Goal: Task Accomplishment & Management: Complete application form

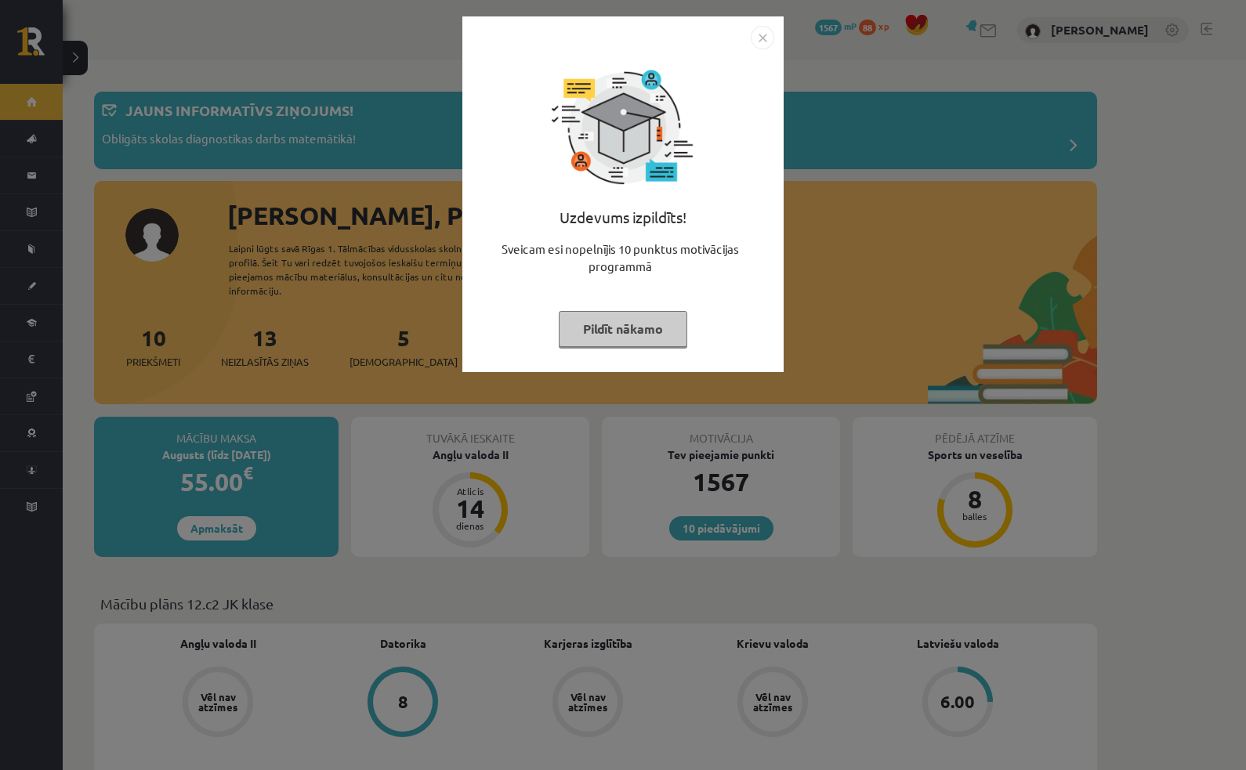
click at [653, 337] on button "Pildīt nākamo" at bounding box center [623, 329] width 128 height 36
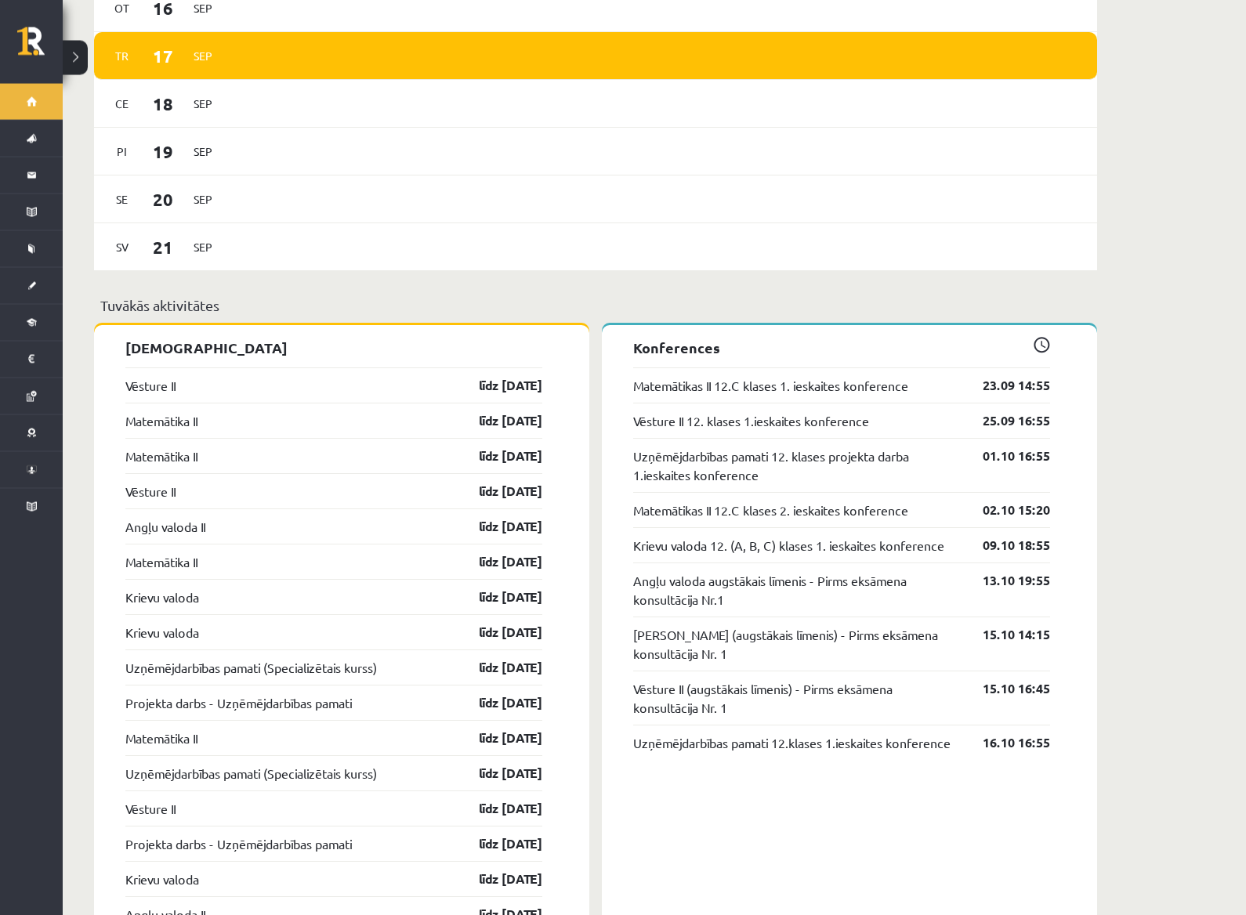
scroll to position [1094, 0]
click at [29, 294] on link "[DEMOGRAPHIC_DATA]" at bounding box center [31, 286] width 63 height 36
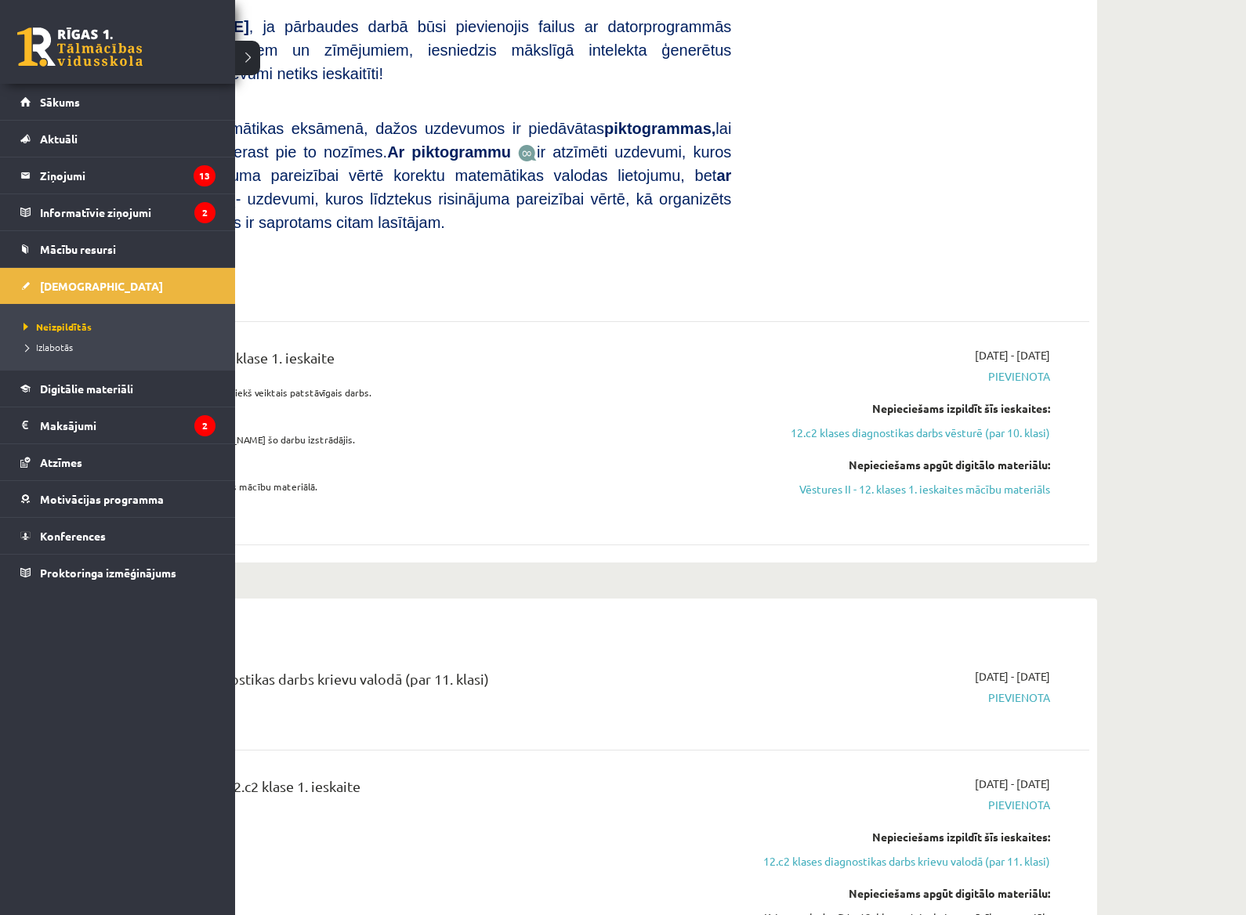
click at [244, 60] on p "Ņem vērā , ja pārbaudes darbā būsi pievienojis failus ar datorprogrammās veikti…" at bounding box center [424, 49] width 613 height 71
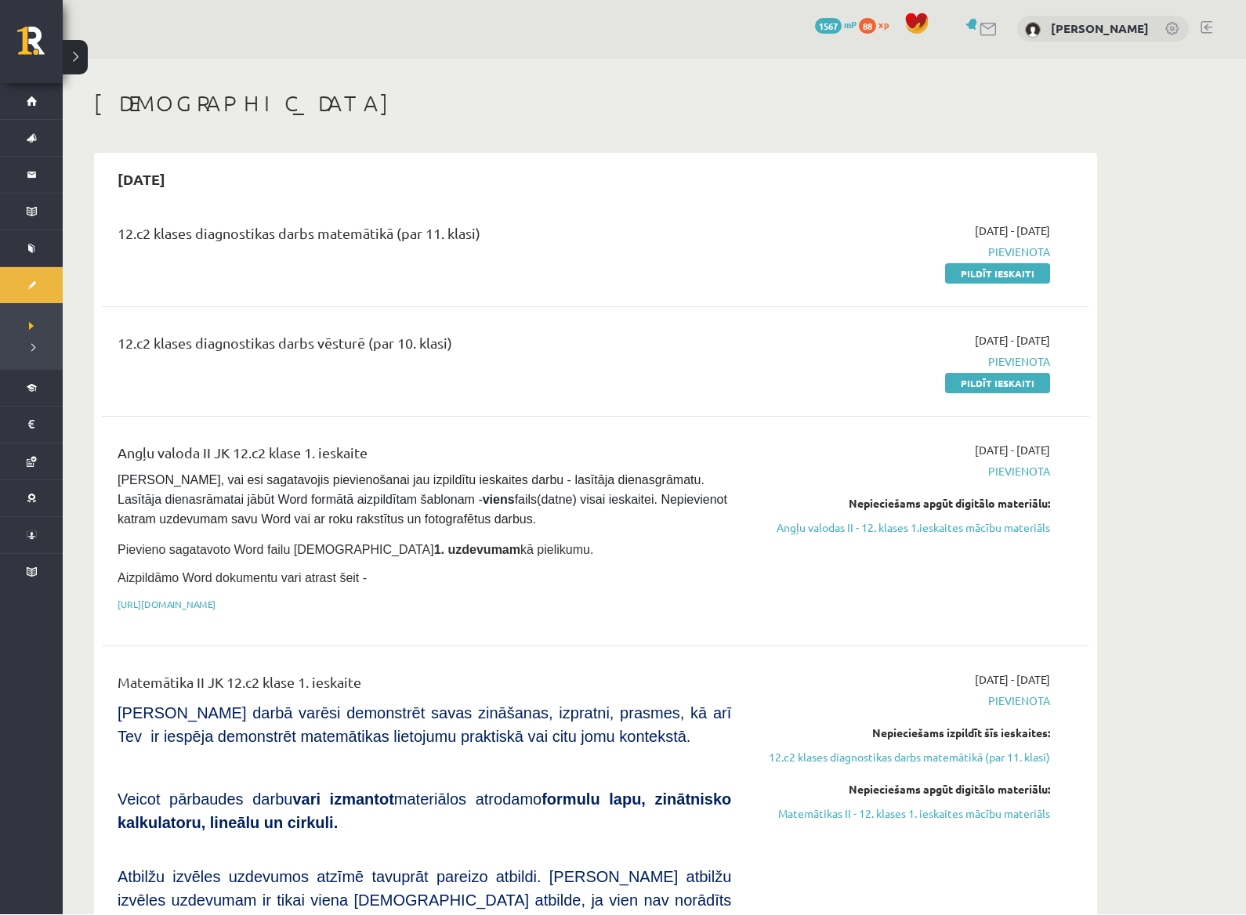
scroll to position [2, 0]
click at [1021, 386] on link "Pildīt ieskaiti" at bounding box center [997, 383] width 105 height 20
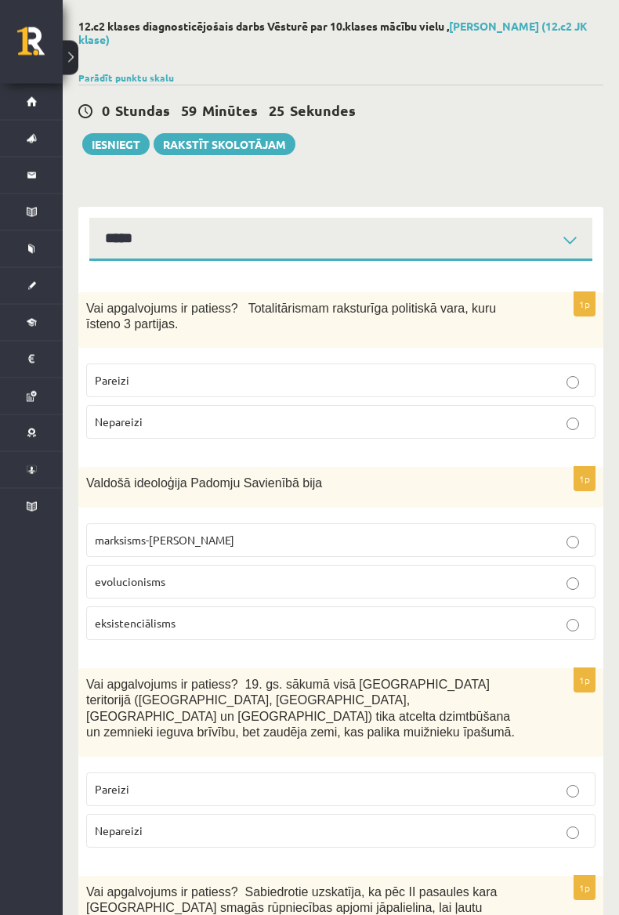
scroll to position [64, 0]
click at [125, 424] on span "Nepareizi" at bounding box center [119, 421] width 48 height 14
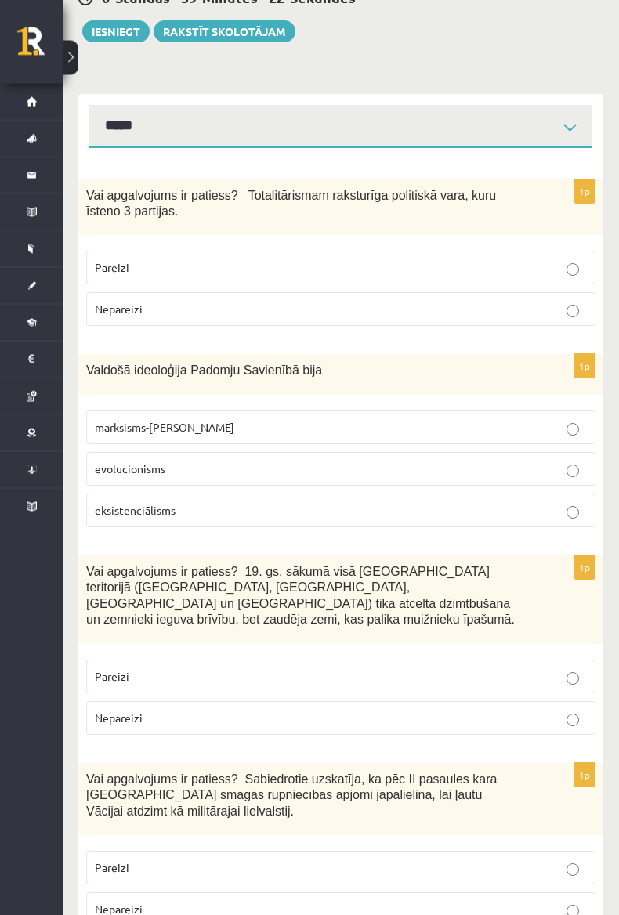
scroll to position [186, 0]
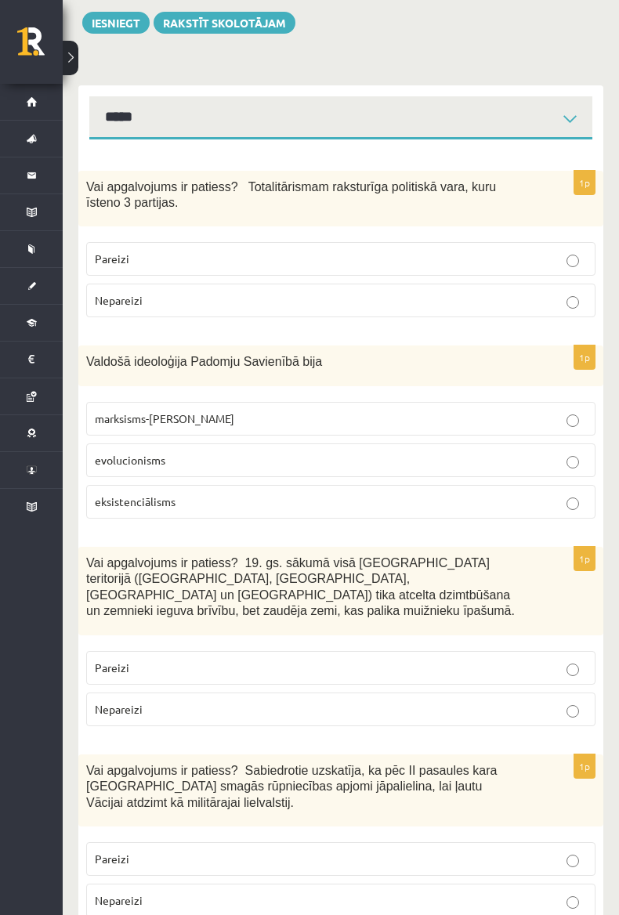
click at [120, 414] on span "marksisms-[PERSON_NAME]" at bounding box center [164, 418] width 139 height 14
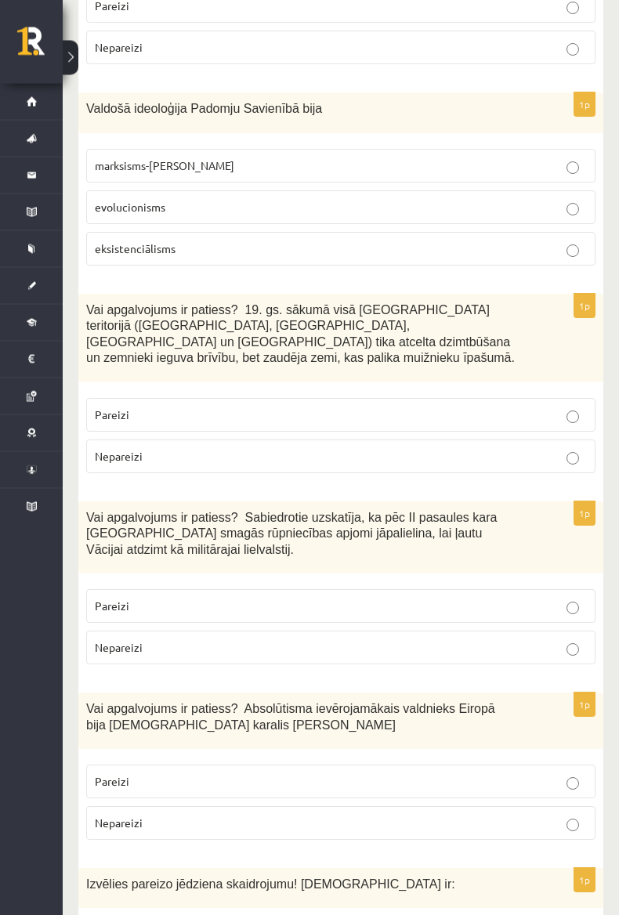
scroll to position [439, 0]
click at [118, 449] on span "Nepareizi" at bounding box center [119, 456] width 48 height 14
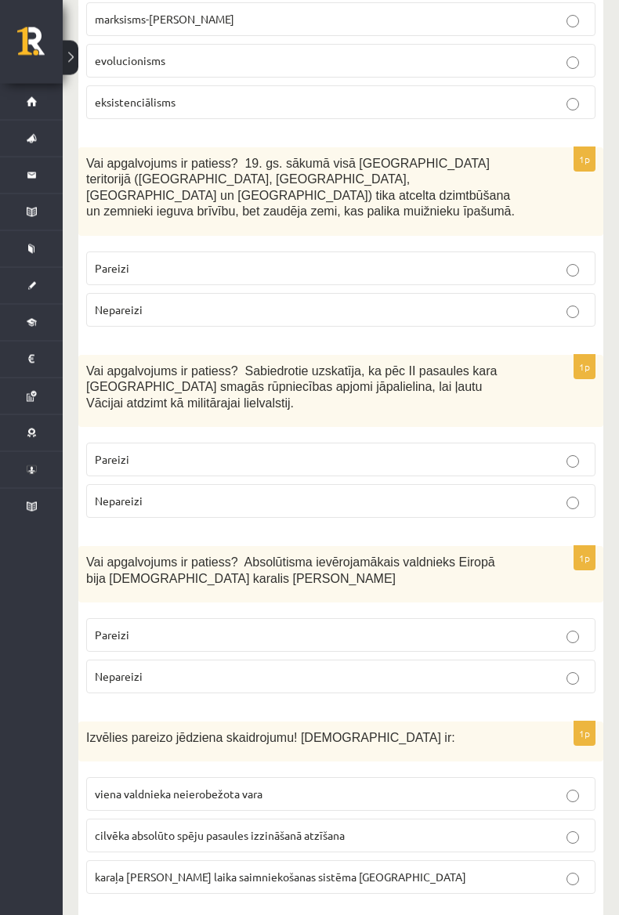
scroll to position [588, 0]
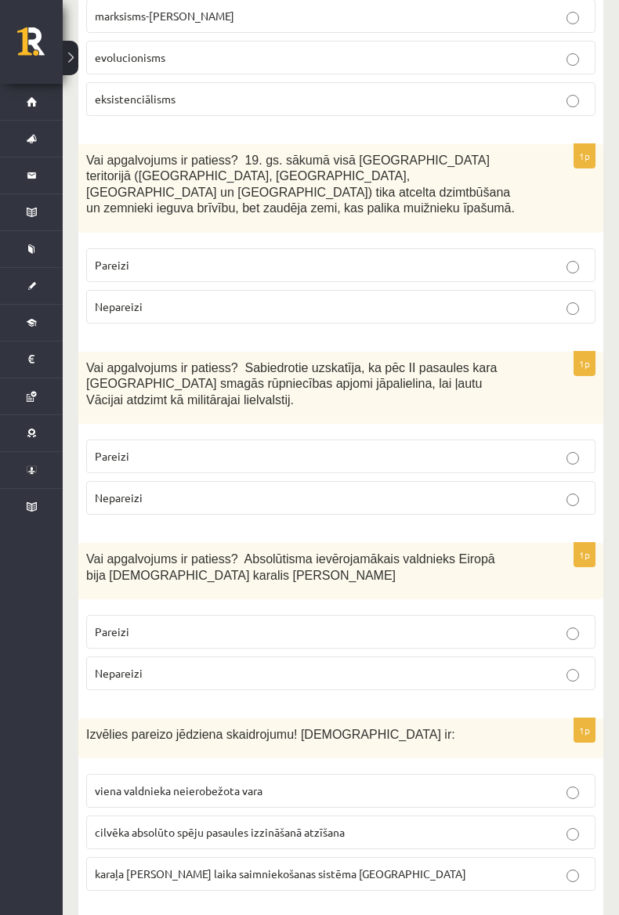
click at [118, 449] on span "Pareizi" at bounding box center [112, 456] width 34 height 14
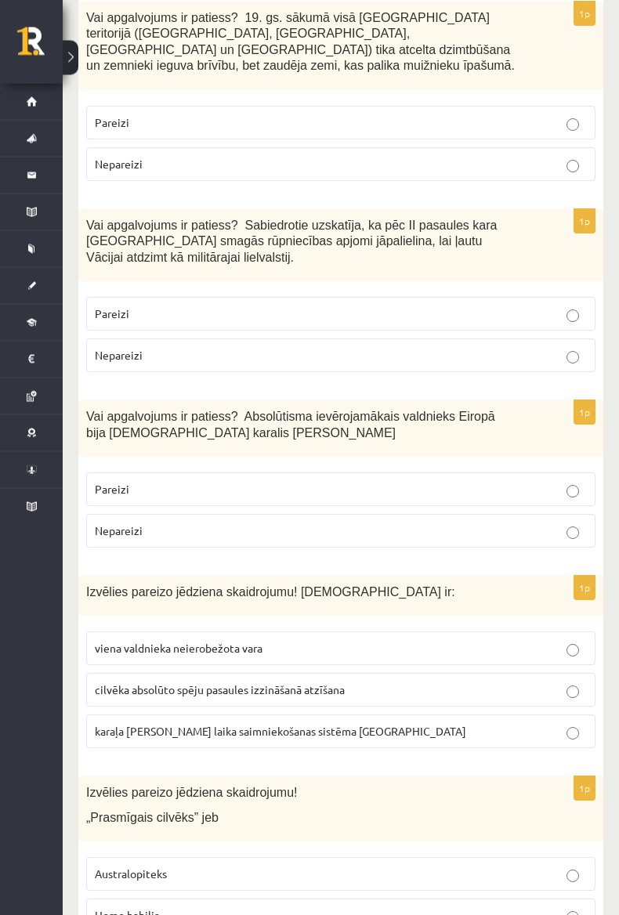
scroll to position [731, 0]
click at [114, 482] on span "Pareizi" at bounding box center [112, 489] width 34 height 14
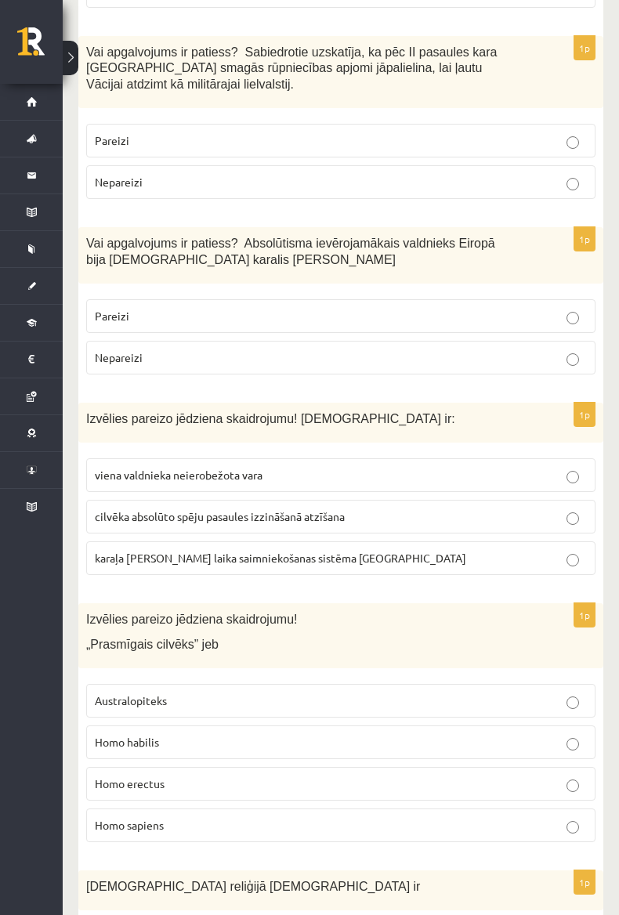
click at [124, 468] on span "viena valdnieka neierobežota vara" at bounding box center [179, 475] width 168 height 14
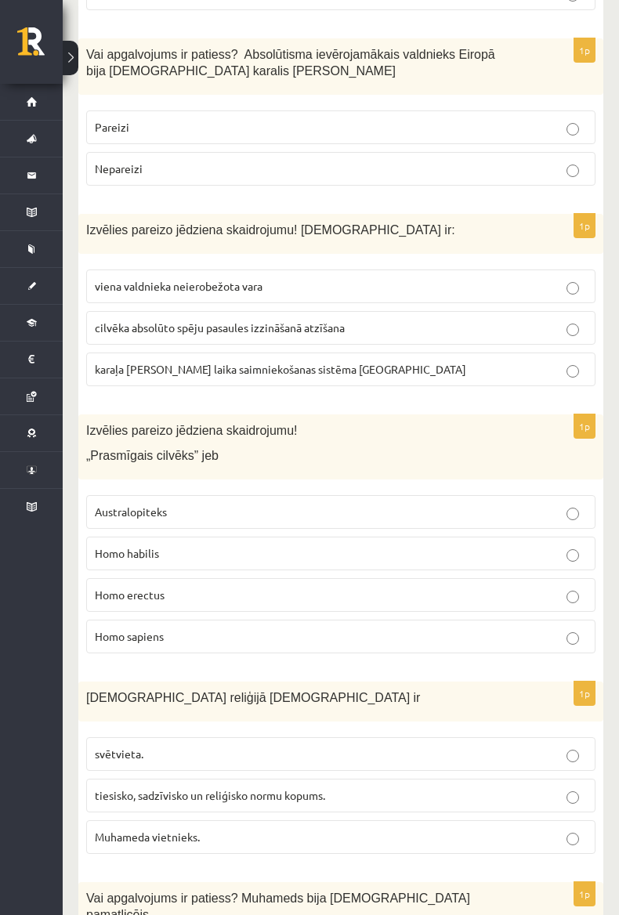
click at [123, 546] on span "Homo habilis" at bounding box center [127, 553] width 64 height 14
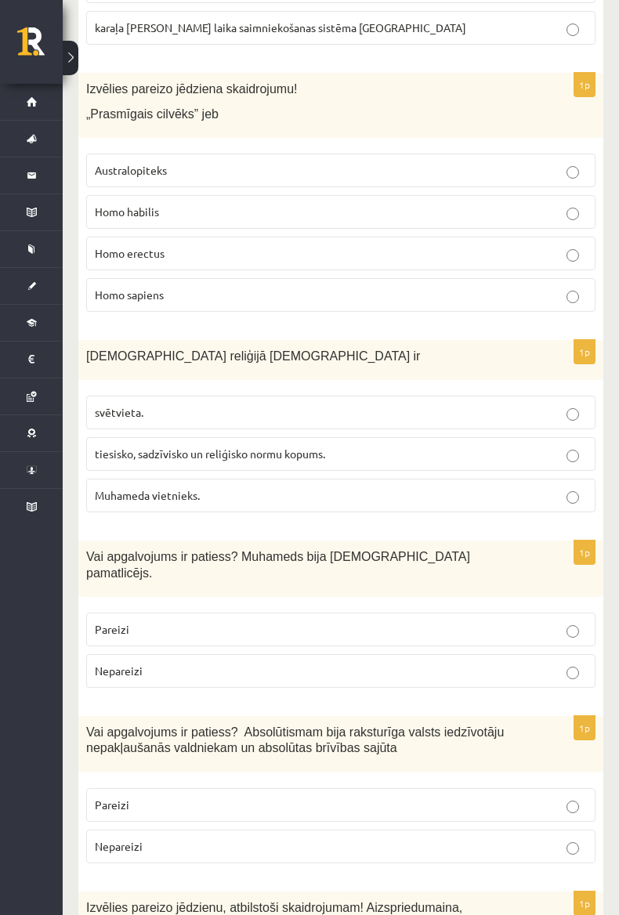
click at [121, 447] on span "tiesisko, sadzīvisko un reliģisko normu kopums." at bounding box center [210, 454] width 230 height 14
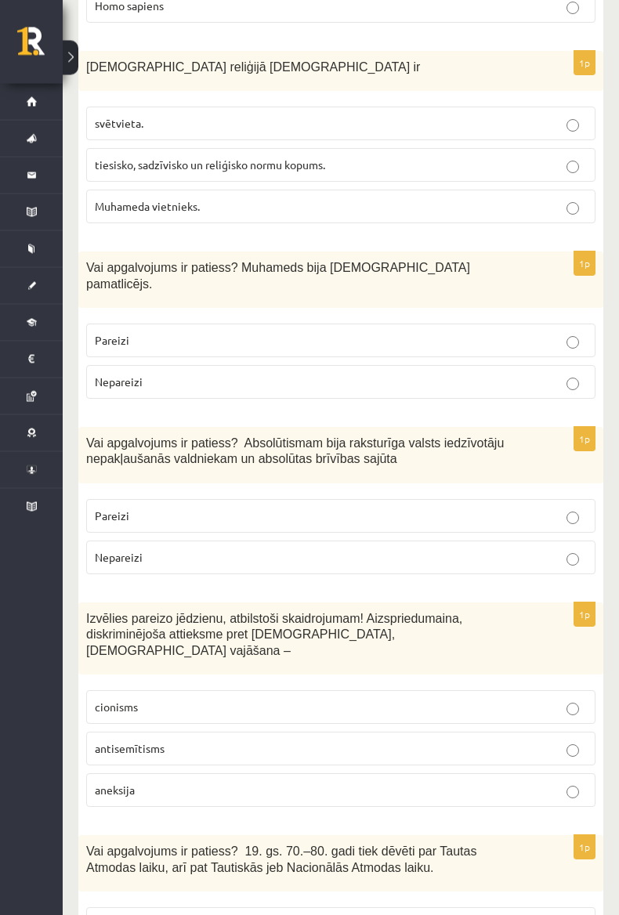
scroll to position [1723, 0]
click at [124, 509] on span "Pareizi" at bounding box center [112, 516] width 34 height 14
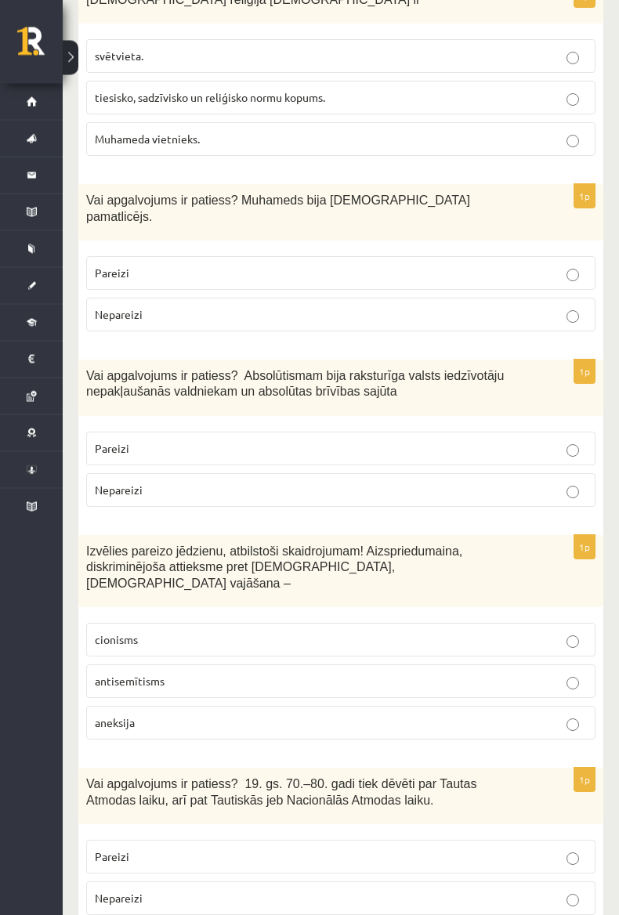
scroll to position [1791, 0]
click at [120, 266] on span "Pareizi" at bounding box center [112, 273] width 34 height 14
click at [123, 483] on span "Nepareizi" at bounding box center [119, 490] width 48 height 14
click at [105, 674] on span "antisemītisms" at bounding box center [130, 681] width 70 height 14
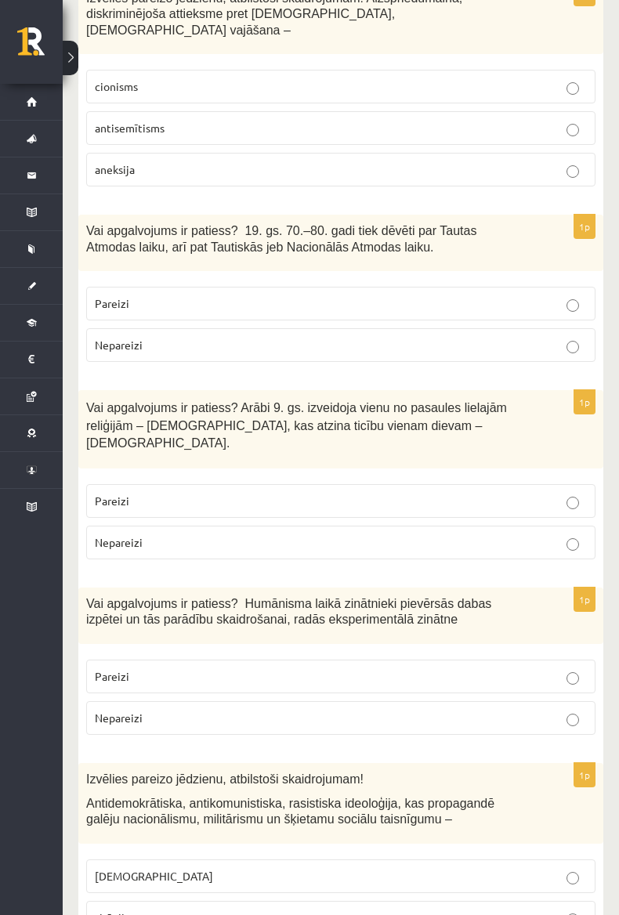
scroll to position [2343, 0]
click at [126, 297] on span "Pareizi" at bounding box center [112, 304] width 34 height 14
click at [122, 536] on span "Nepareizi" at bounding box center [119, 543] width 48 height 14
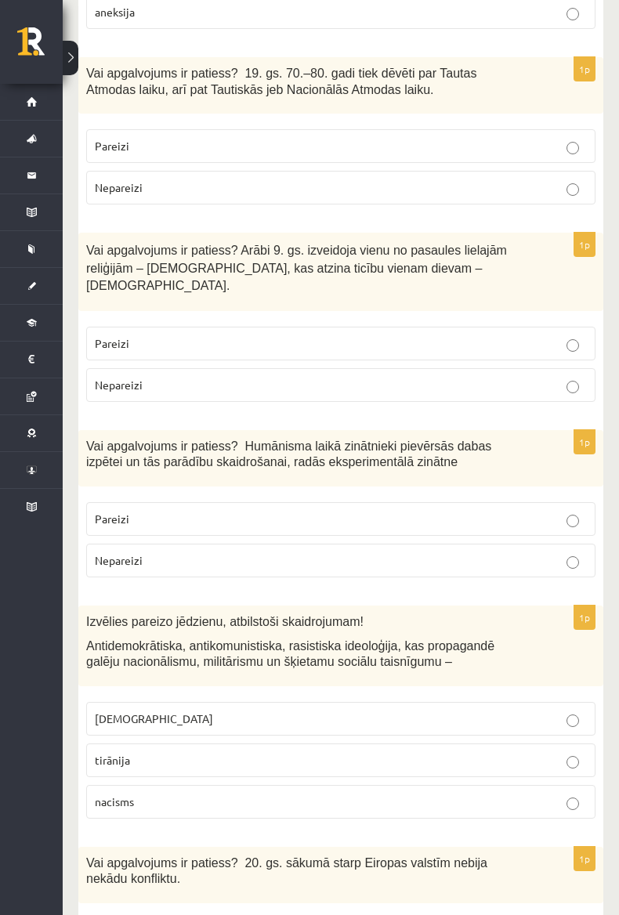
click at [130, 511] on p "Pareizi" at bounding box center [341, 519] width 492 height 16
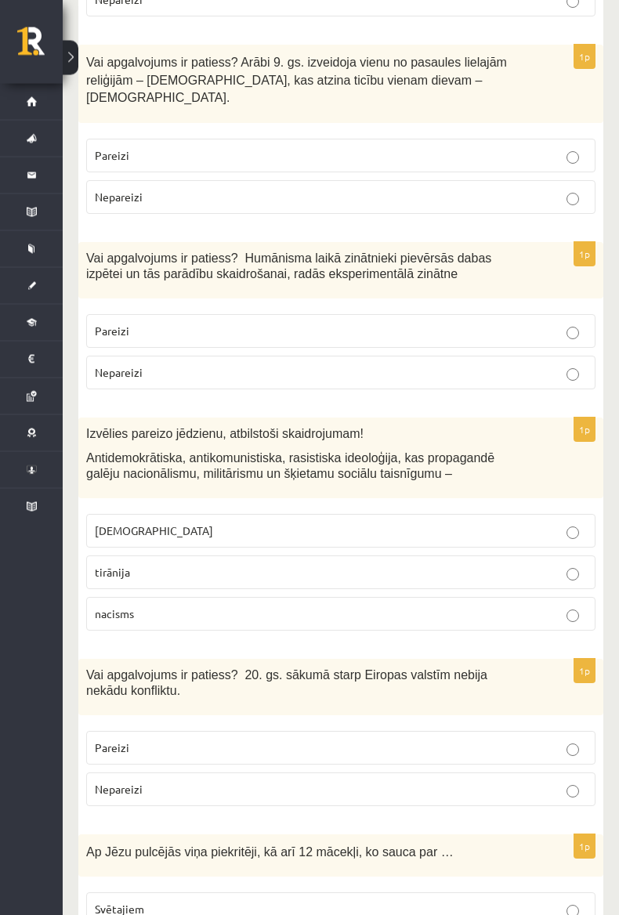
scroll to position [2692, 0]
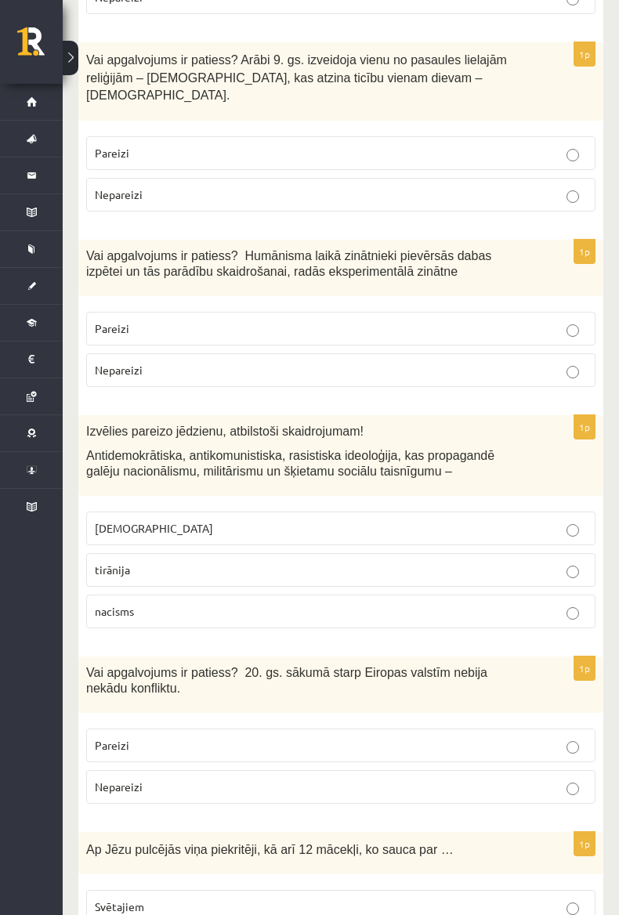
click at [111, 521] on span "[DEMOGRAPHIC_DATA]" at bounding box center [154, 528] width 118 height 14
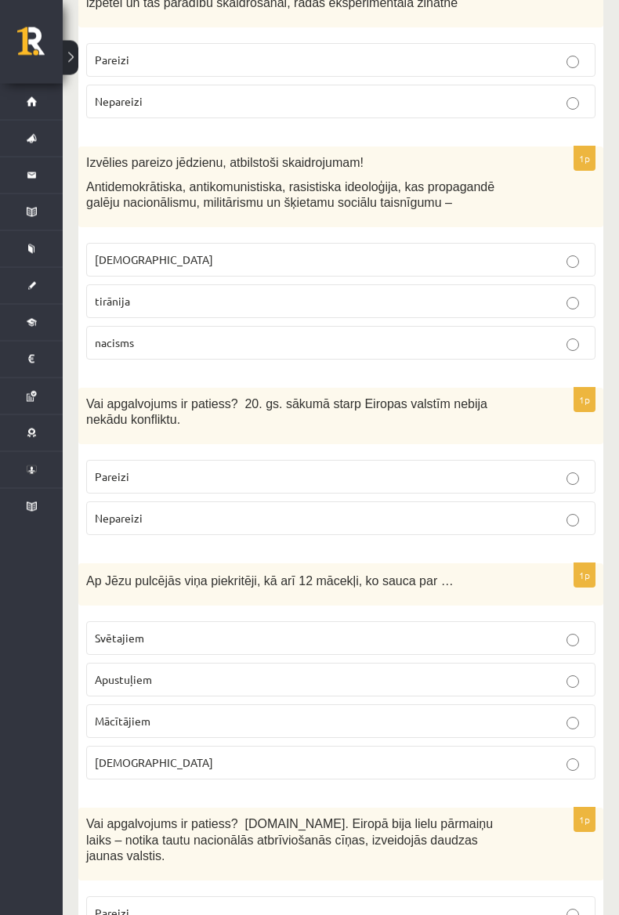
click at [115, 461] on label "Pareizi" at bounding box center [340, 478] width 509 height 34
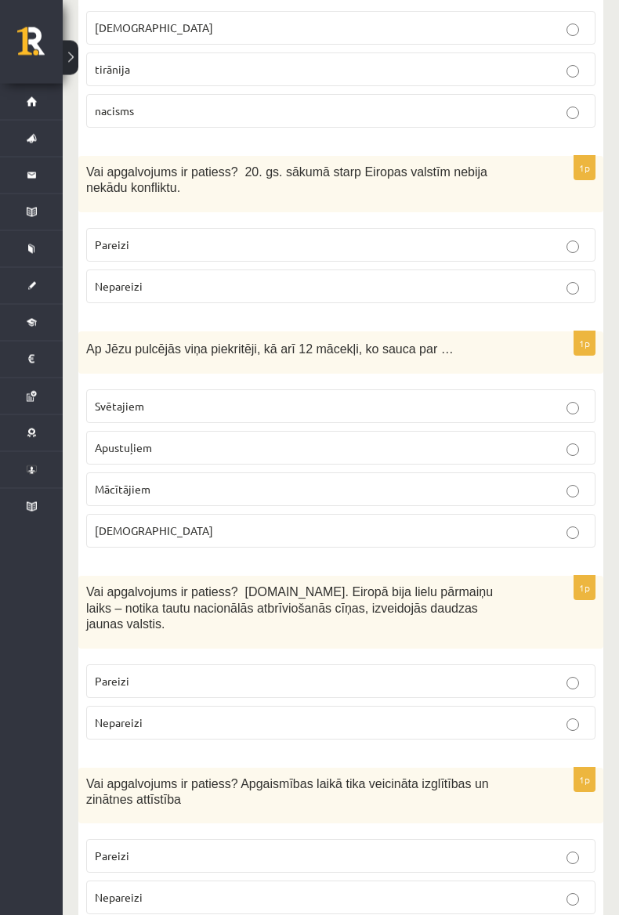
scroll to position [3196, 0]
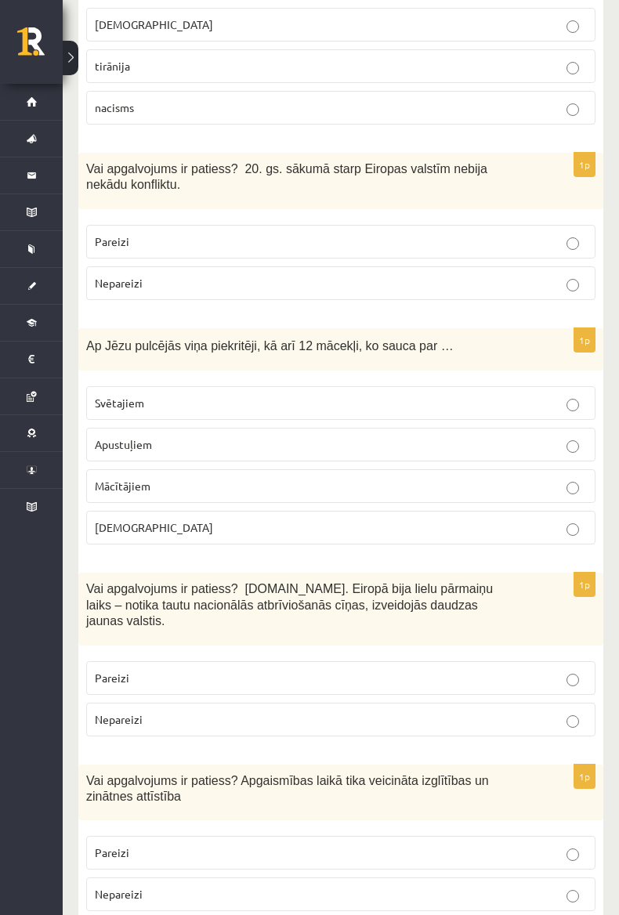
click at [115, 437] on span "Apustuļiem" at bounding box center [123, 444] width 57 height 14
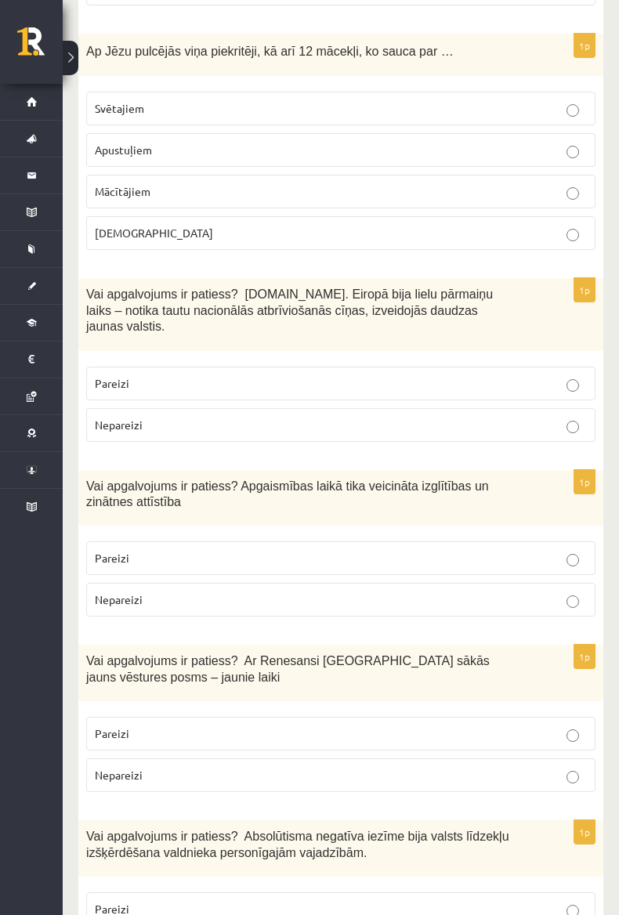
click at [118, 417] on p "Nepareizi" at bounding box center [341, 425] width 492 height 16
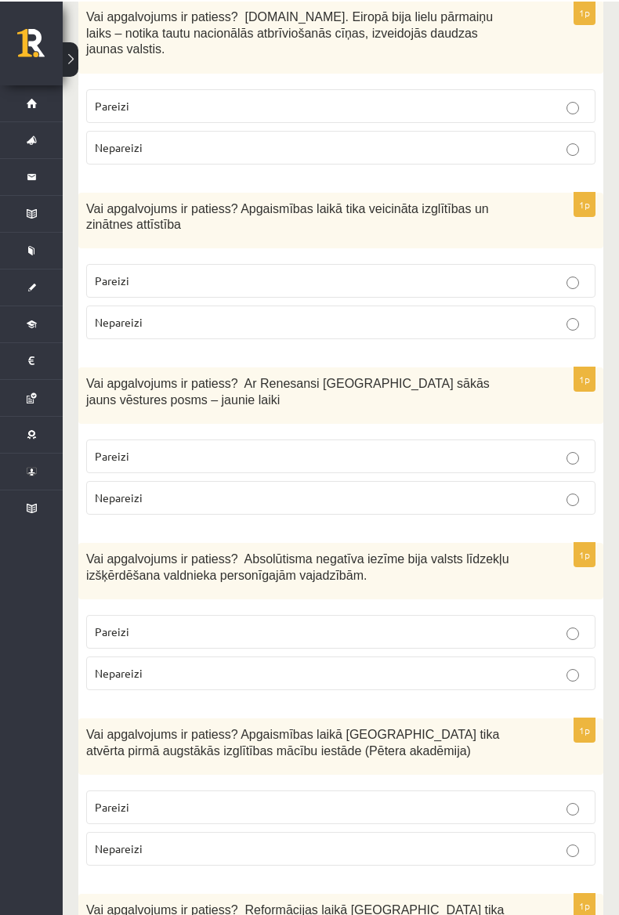
click at [121, 438] on label "Pareizi" at bounding box center [340, 455] width 509 height 34
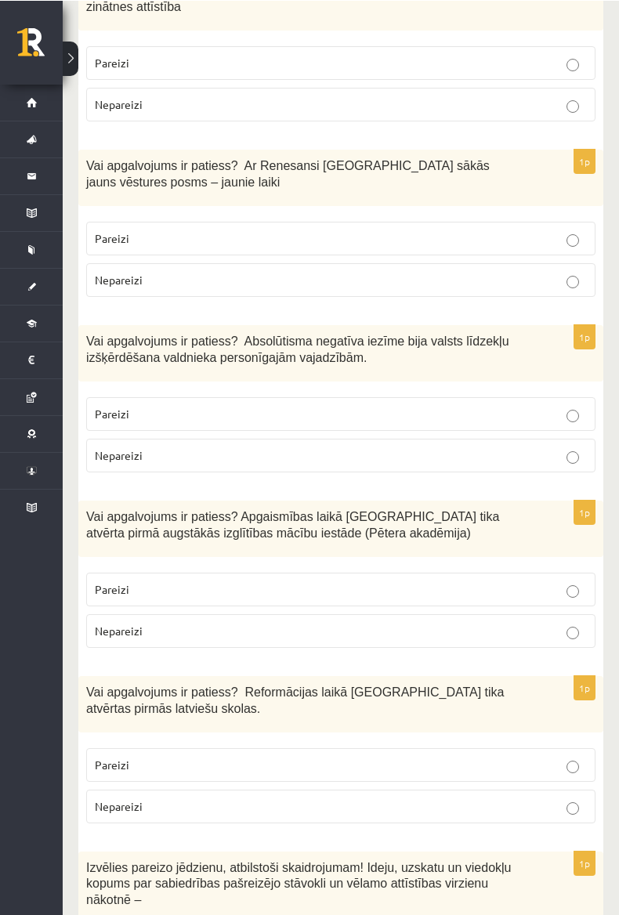
scroll to position [3985, 0]
click at [118, 406] on p "Pareizi" at bounding box center [341, 414] width 492 height 16
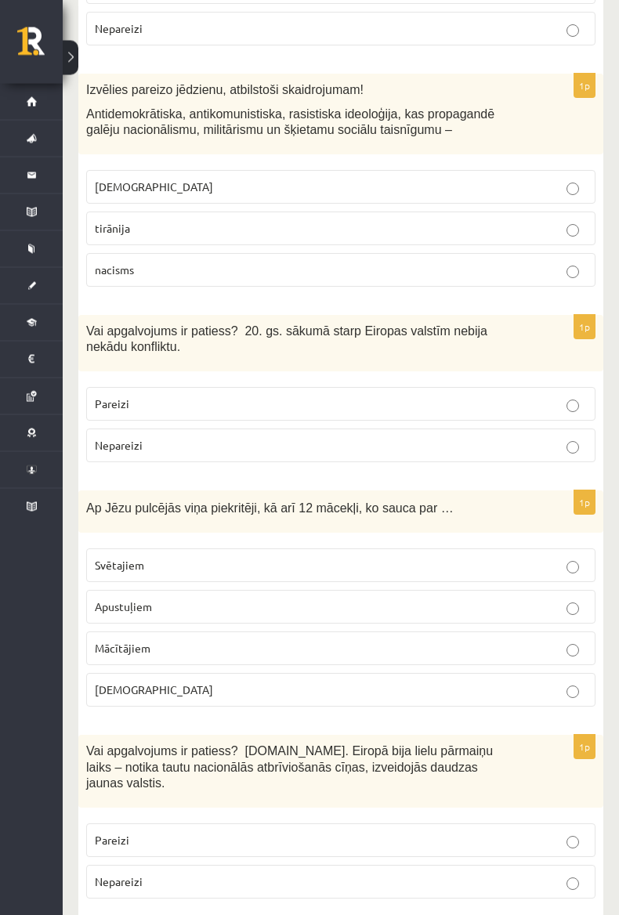
scroll to position [3033, 0]
click at [128, 438] on span "Nepareizi" at bounding box center [119, 445] width 48 height 14
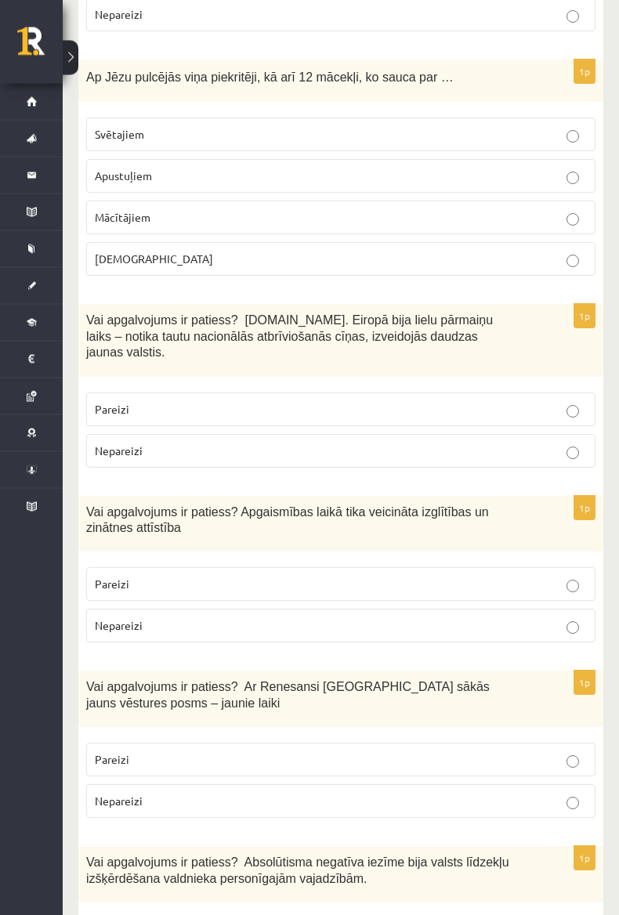
scroll to position [3464, 0]
click at [118, 402] on span "Pareizi" at bounding box center [112, 409] width 34 height 14
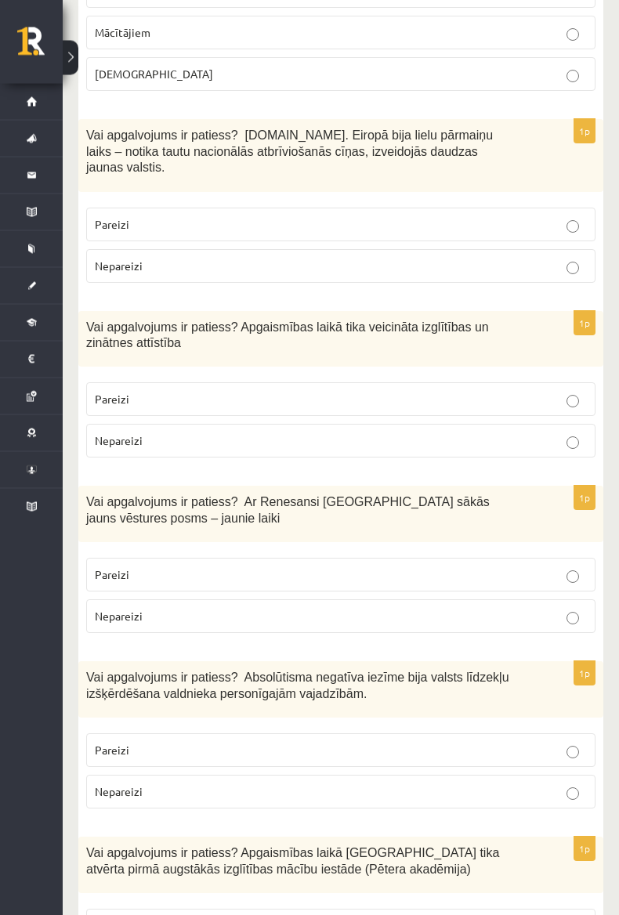
scroll to position [3649, 0]
click at [125, 392] on span "Pareizi" at bounding box center [112, 399] width 34 height 14
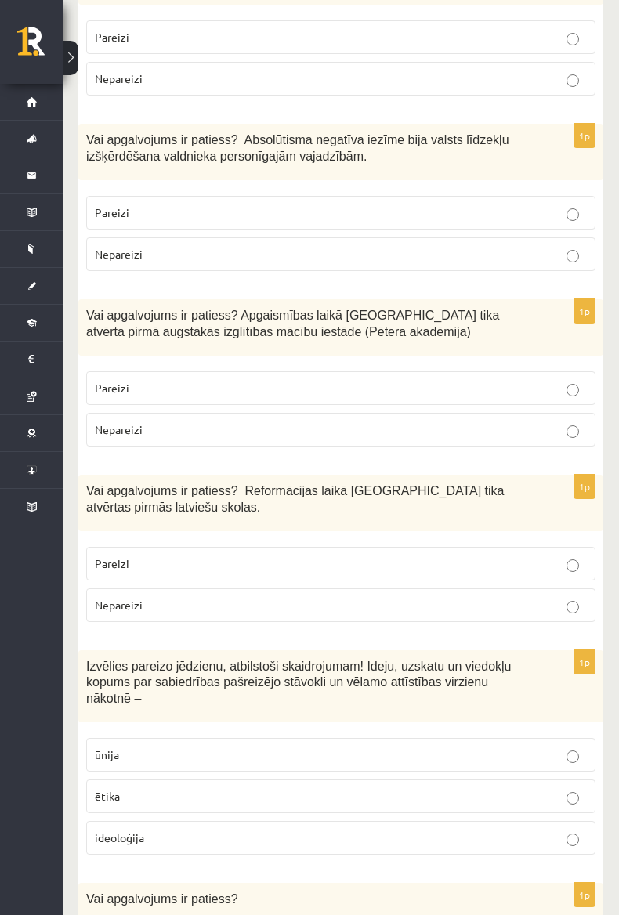
click at [128, 381] on span "Pareizi" at bounding box center [112, 388] width 34 height 14
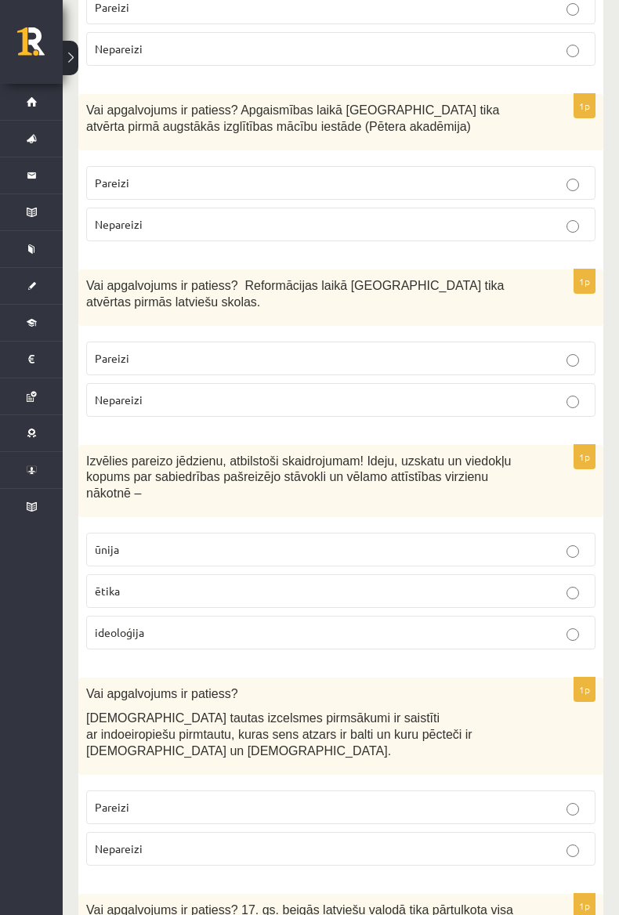
click at [121, 342] on label "Pareizi" at bounding box center [340, 359] width 509 height 34
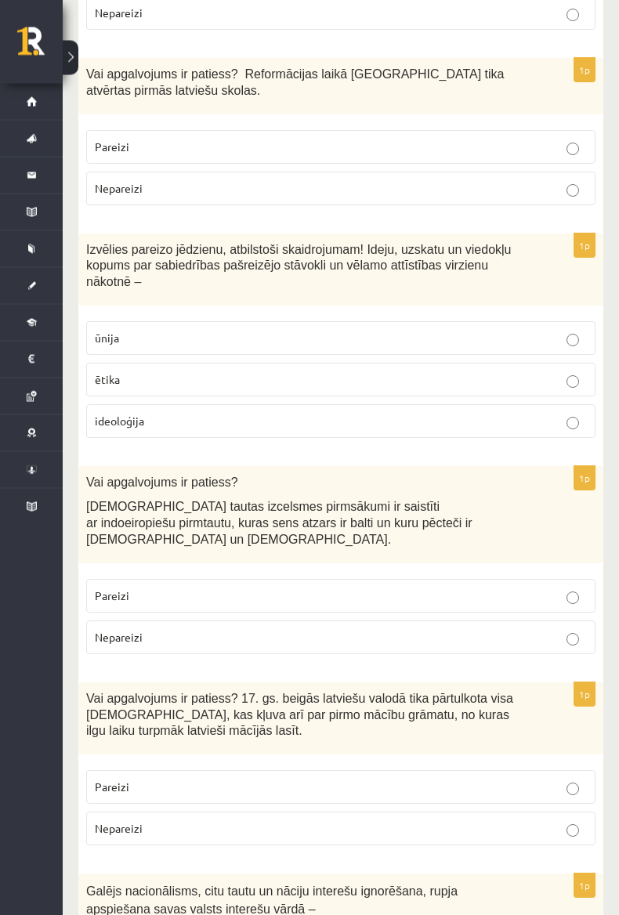
scroll to position [4603, 0]
click at [128, 414] on span "ideoloģija" at bounding box center [119, 421] width 49 height 14
click at [110, 588] on span "Pareizi" at bounding box center [112, 595] width 34 height 14
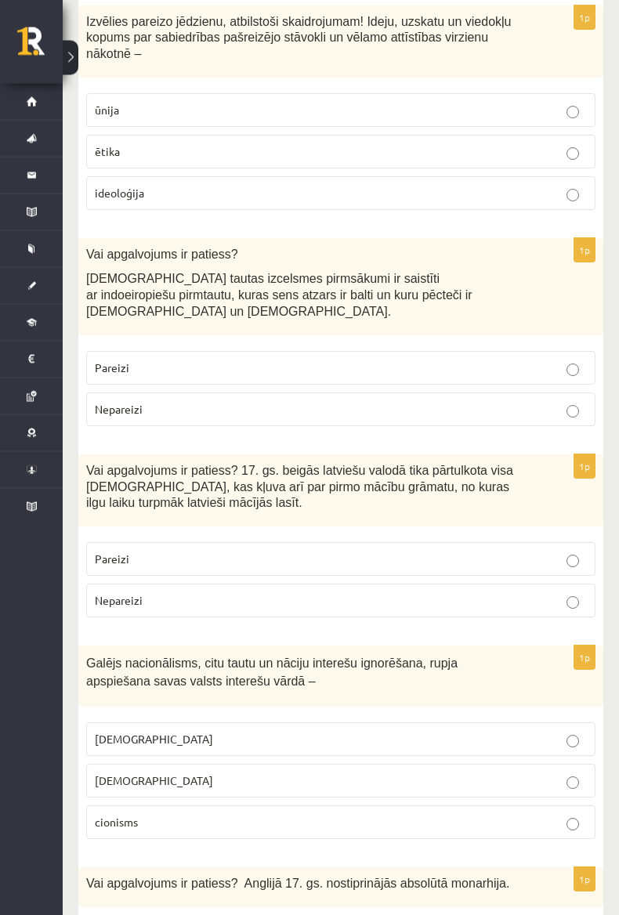
scroll to position [4831, 0]
click at [110, 552] on span "Pareizi" at bounding box center [112, 559] width 34 height 14
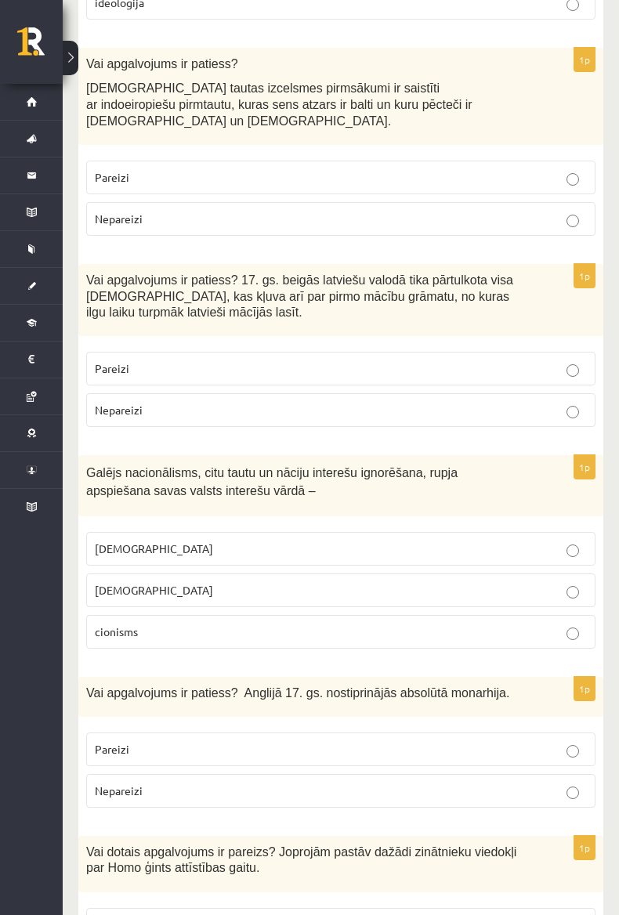
scroll to position [5024, 0]
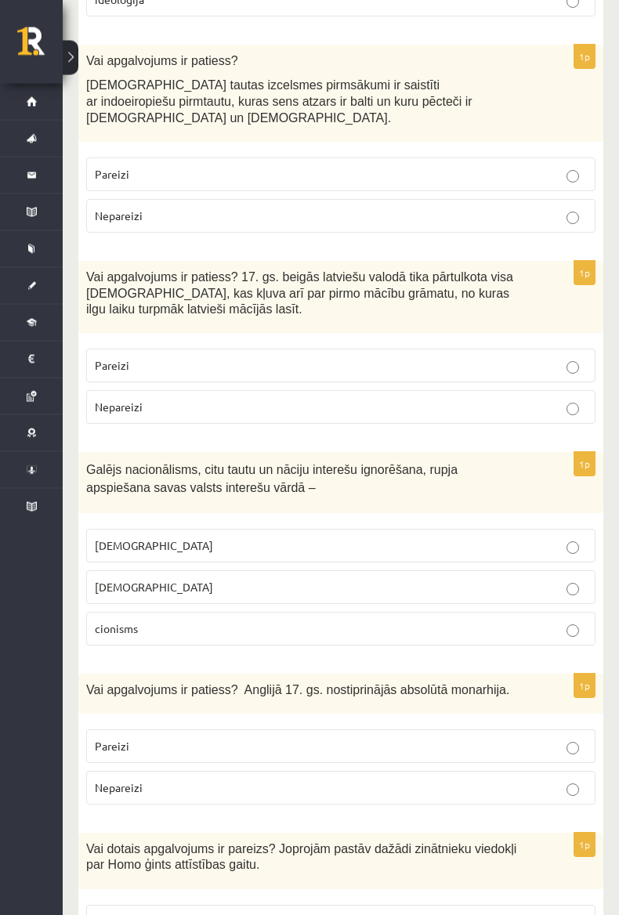
click at [118, 539] on span "šovinisms" at bounding box center [154, 546] width 118 height 14
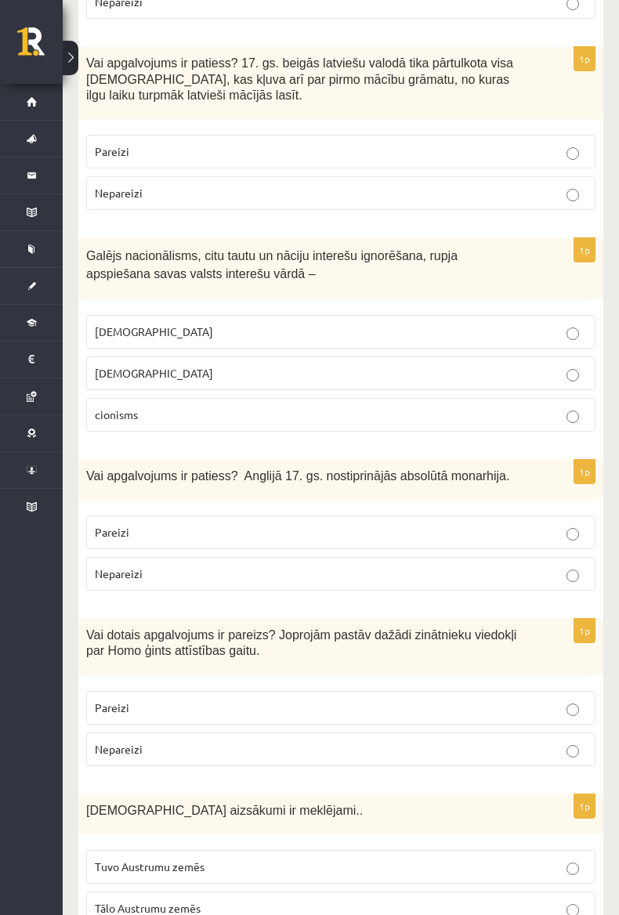
scroll to position [5251, 0]
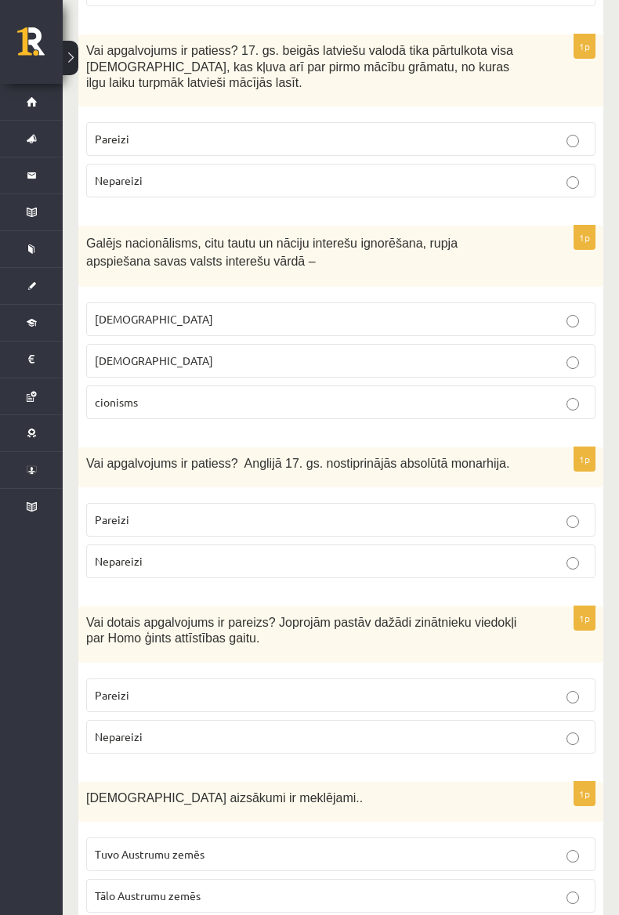
click at [118, 554] on span "Nepareizi" at bounding box center [119, 561] width 48 height 14
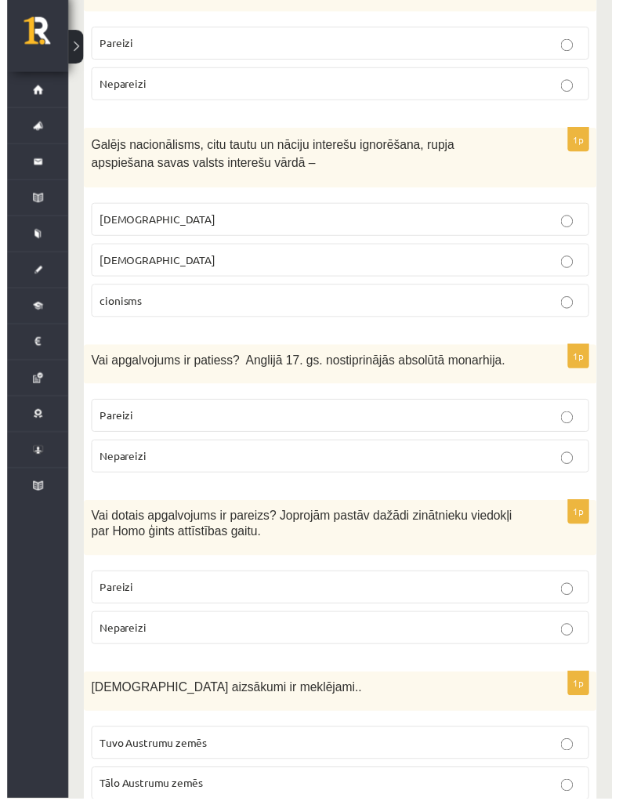
scroll to position [5364, 0]
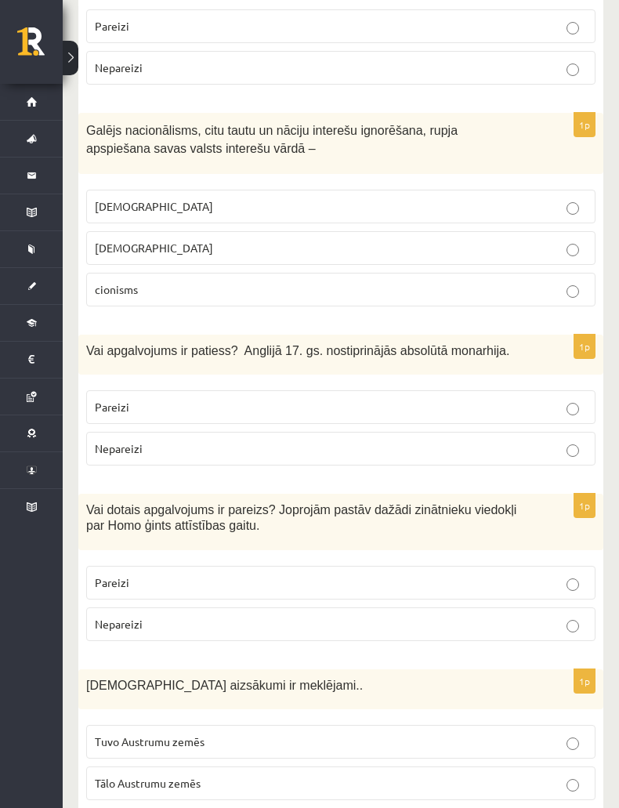
click at [116, 575] on span "Pareizi" at bounding box center [112, 582] width 34 height 14
click at [102, 725] on label "Tuvo Austrumu zemēs" at bounding box center [340, 742] width 509 height 34
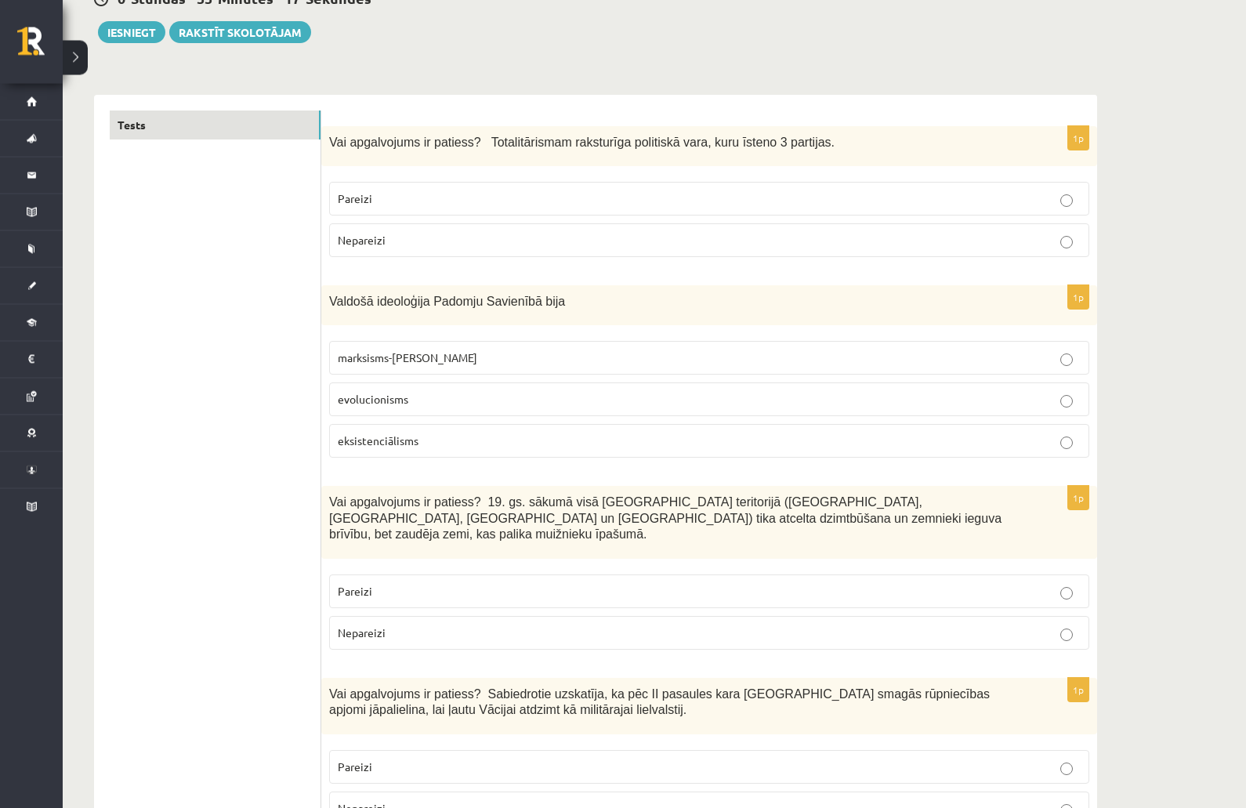
scroll to position [0, 0]
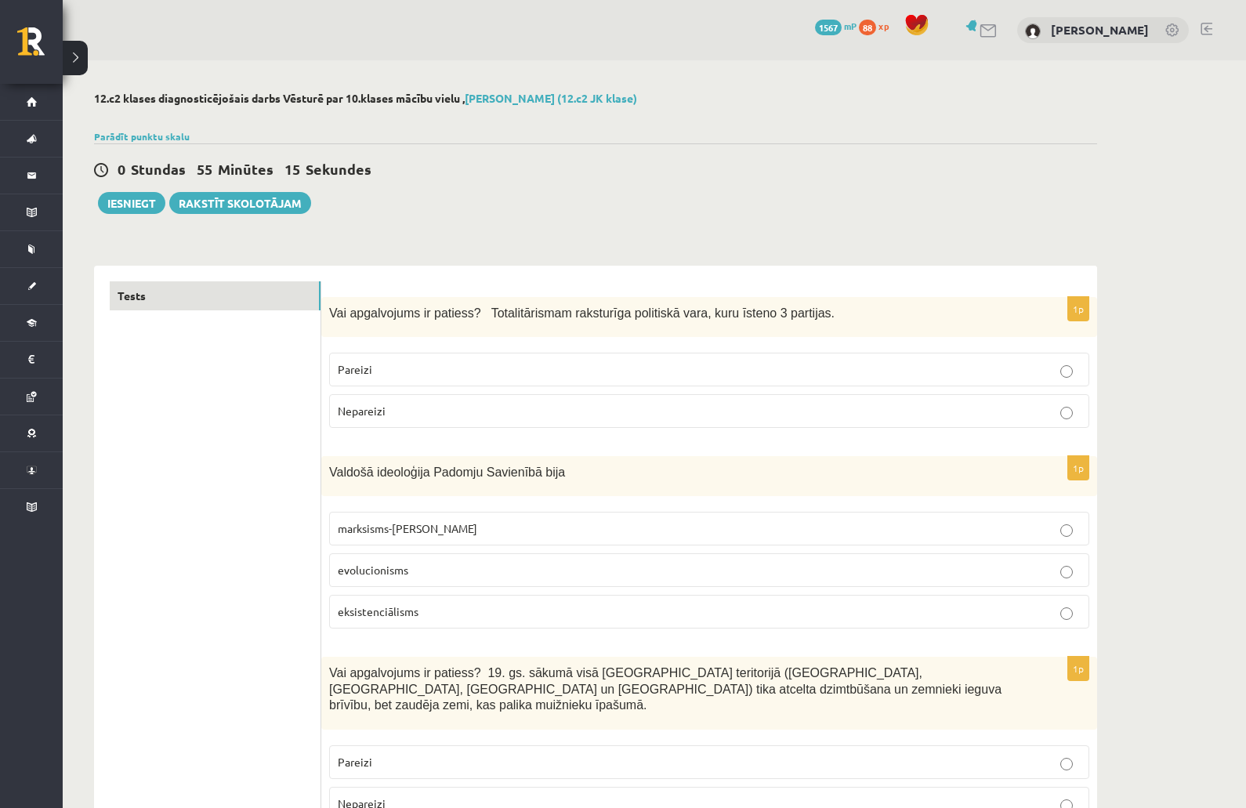
click at [161, 288] on link "Tests" at bounding box center [215, 295] width 211 height 29
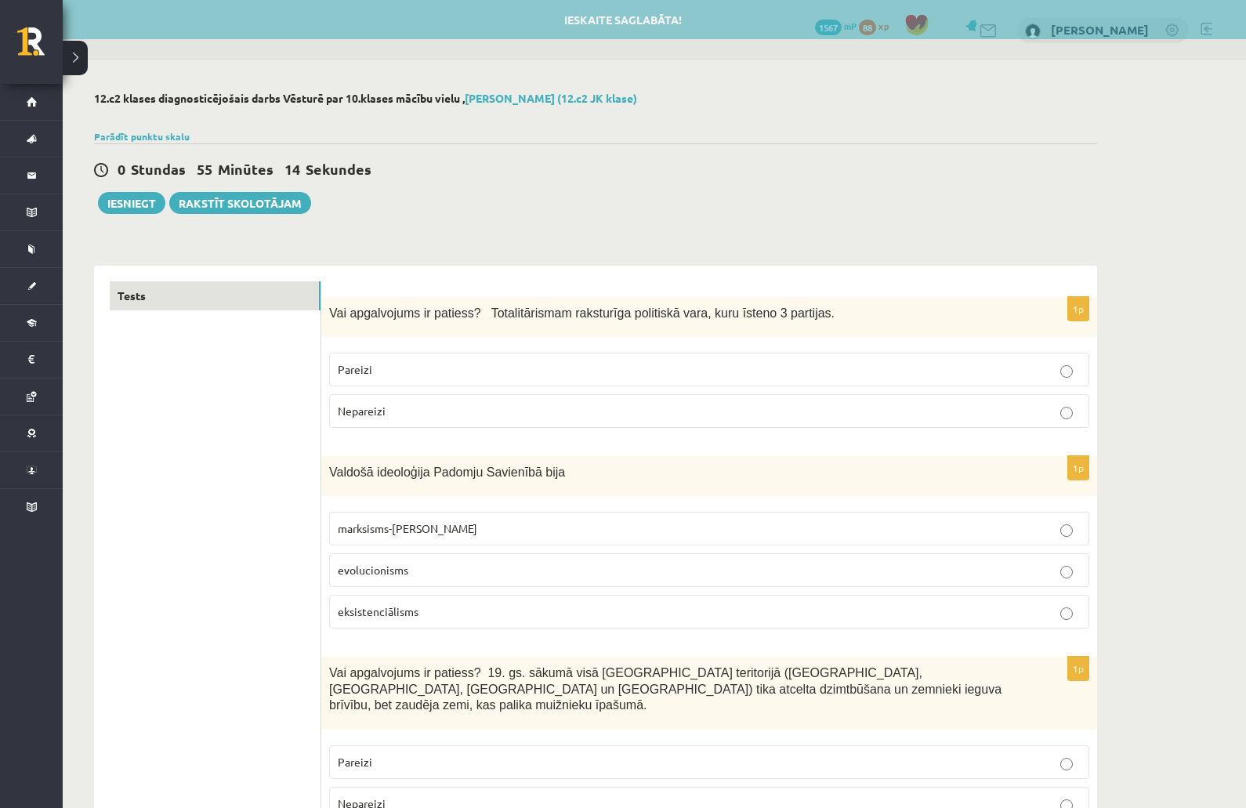
click at [151, 292] on link "Tests" at bounding box center [215, 295] width 211 height 29
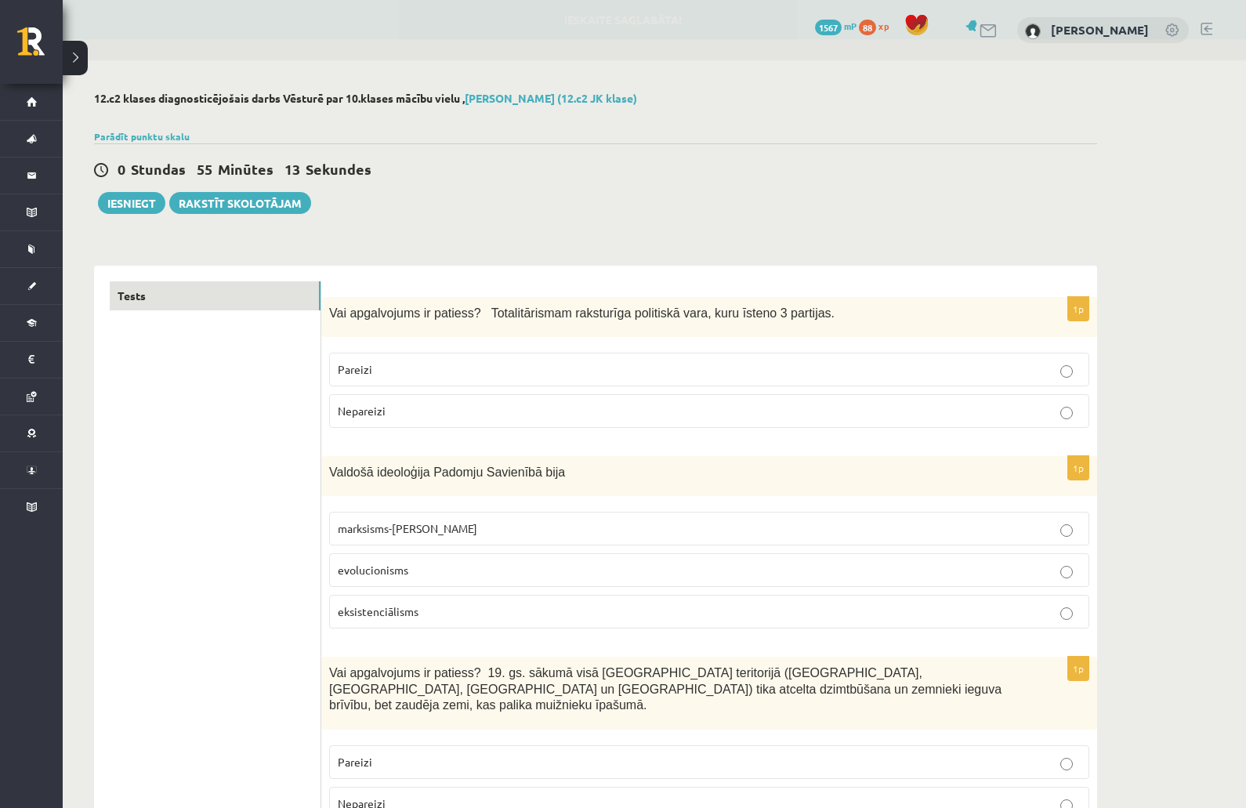
click at [150, 284] on link "Tests" at bounding box center [215, 295] width 211 height 29
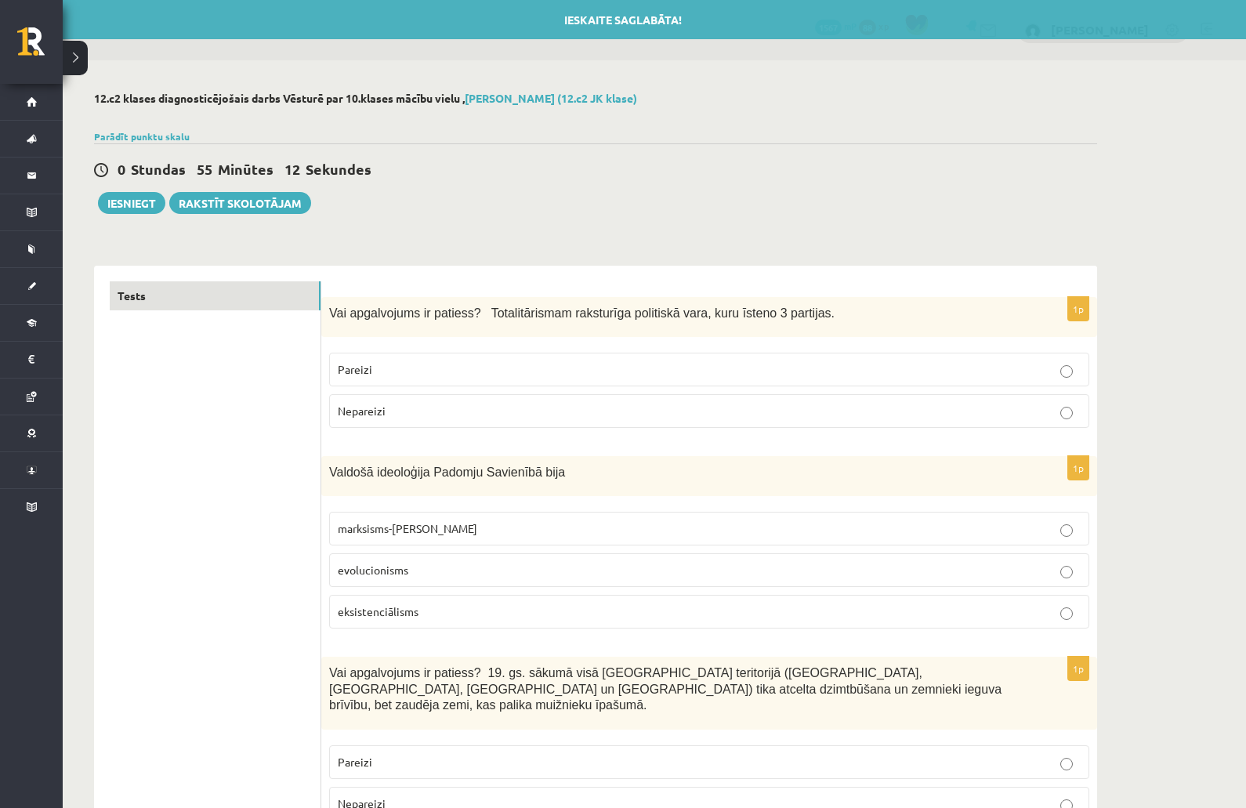
click at [154, 288] on link "Tests" at bounding box center [215, 295] width 211 height 29
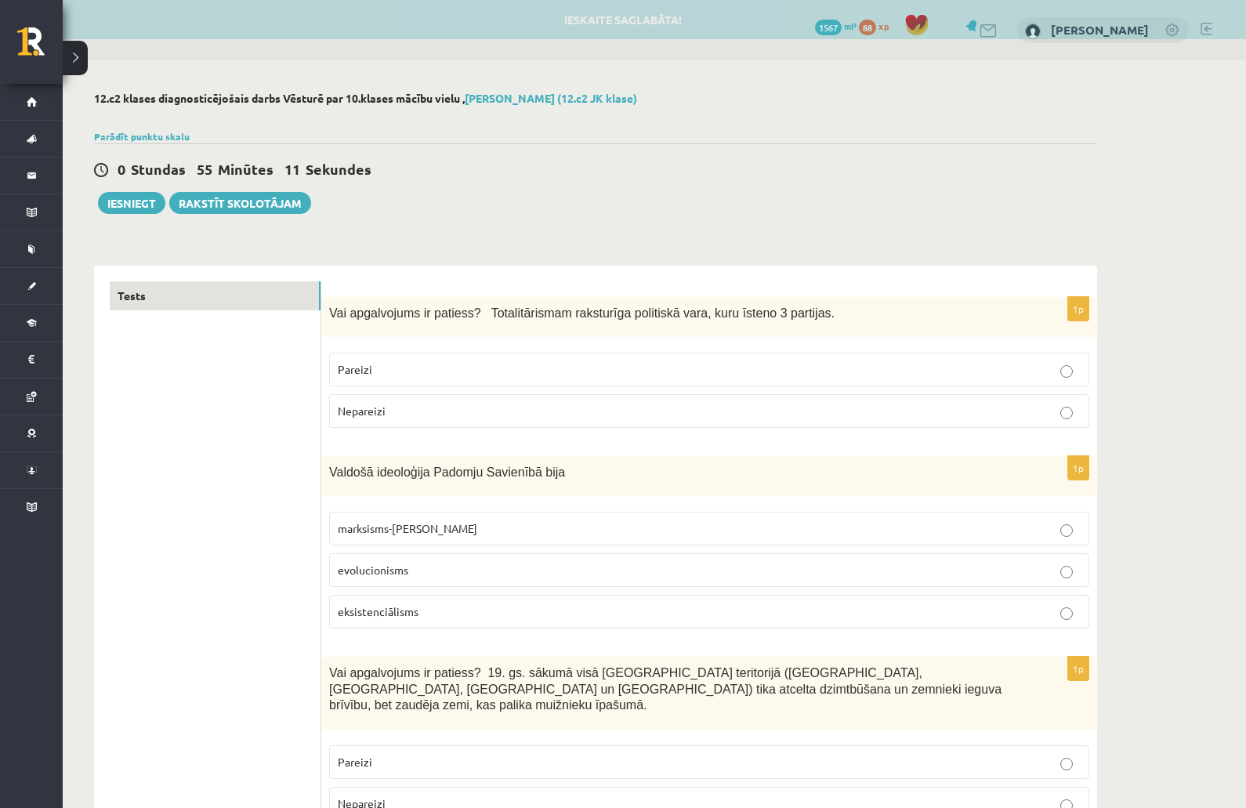
click at [161, 284] on link "Tests" at bounding box center [215, 295] width 211 height 29
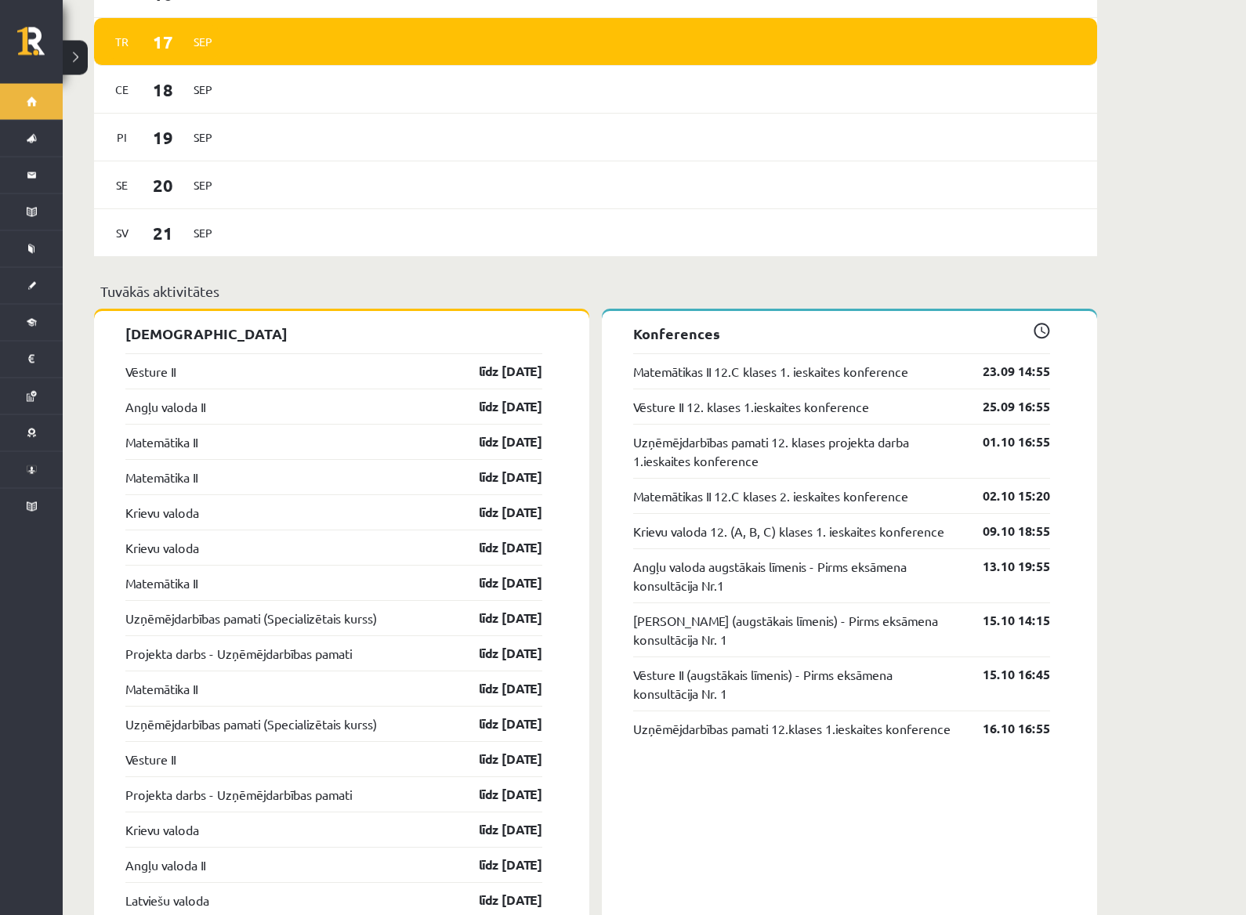
scroll to position [1108, 0]
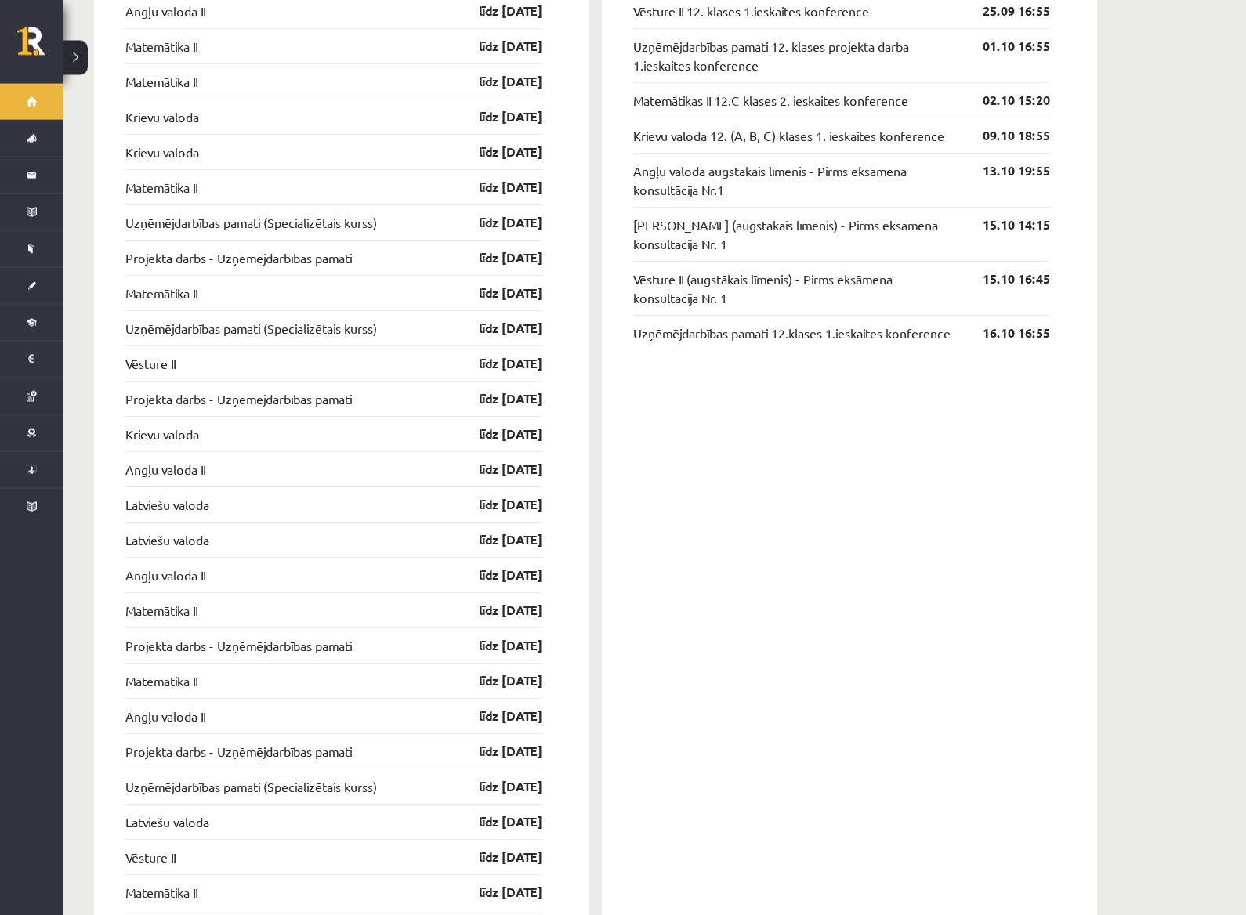
click at [82, 60] on button at bounding box center [75, 58] width 25 height 34
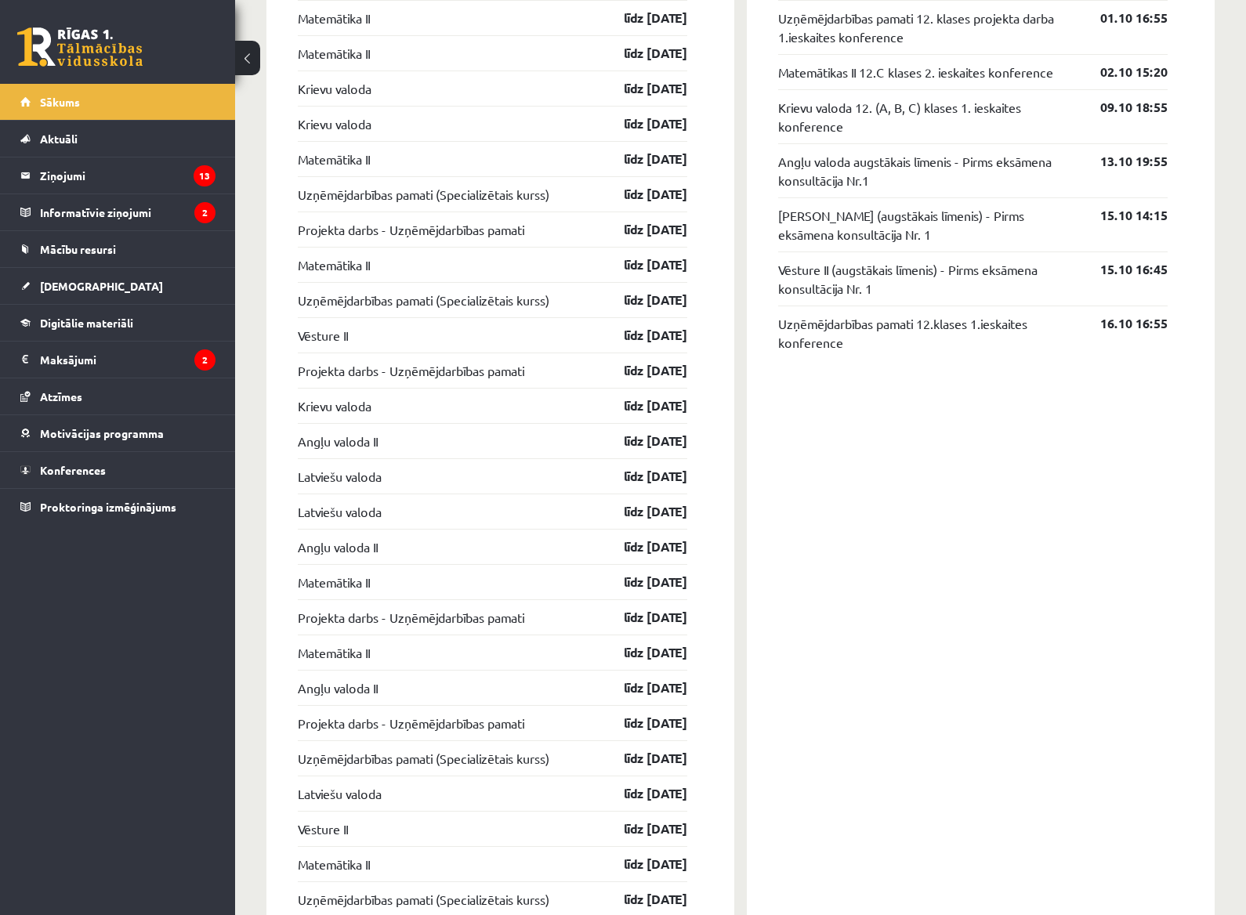
click at [56, 281] on span "[DEMOGRAPHIC_DATA]" at bounding box center [101, 286] width 123 height 14
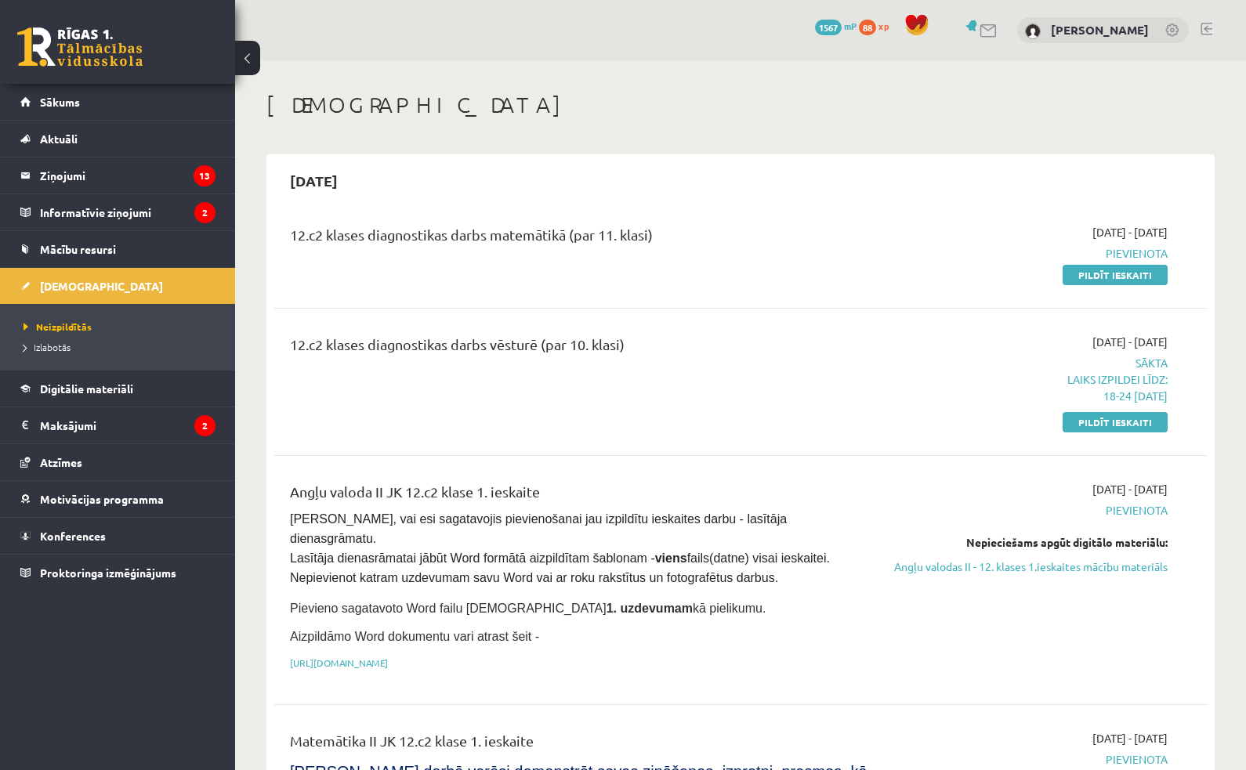
click at [1141, 425] on link "Pildīt ieskaiti" at bounding box center [1114, 422] width 105 height 20
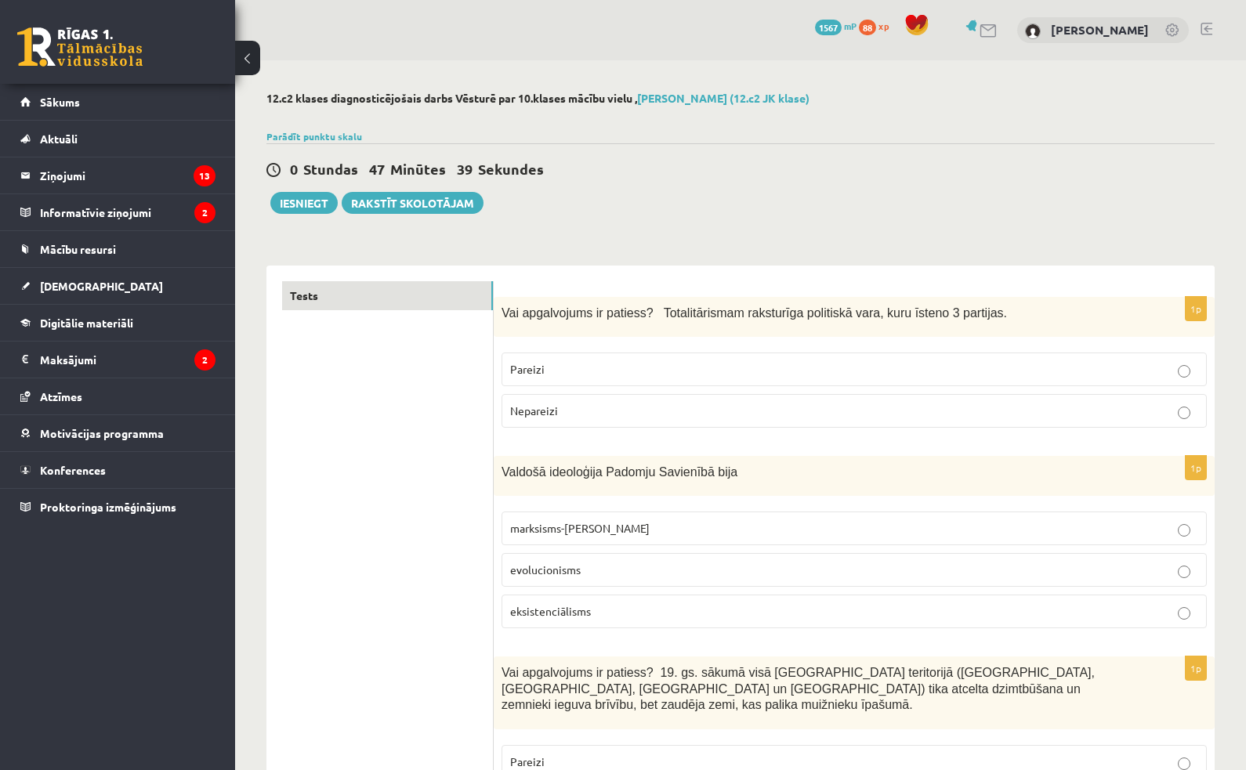
click at [247, 63] on button at bounding box center [247, 58] width 25 height 34
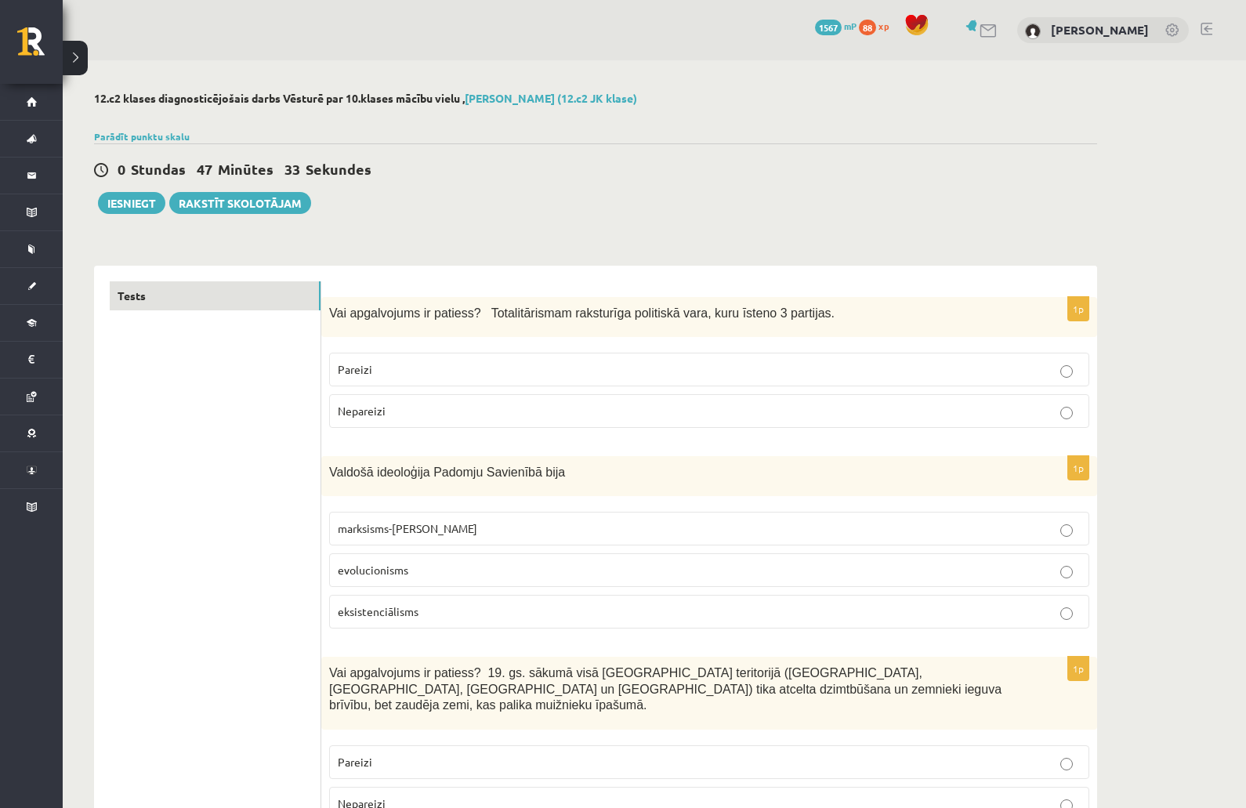
click at [214, 204] on link "Rakstīt skolotājam" at bounding box center [240, 203] width 142 height 22
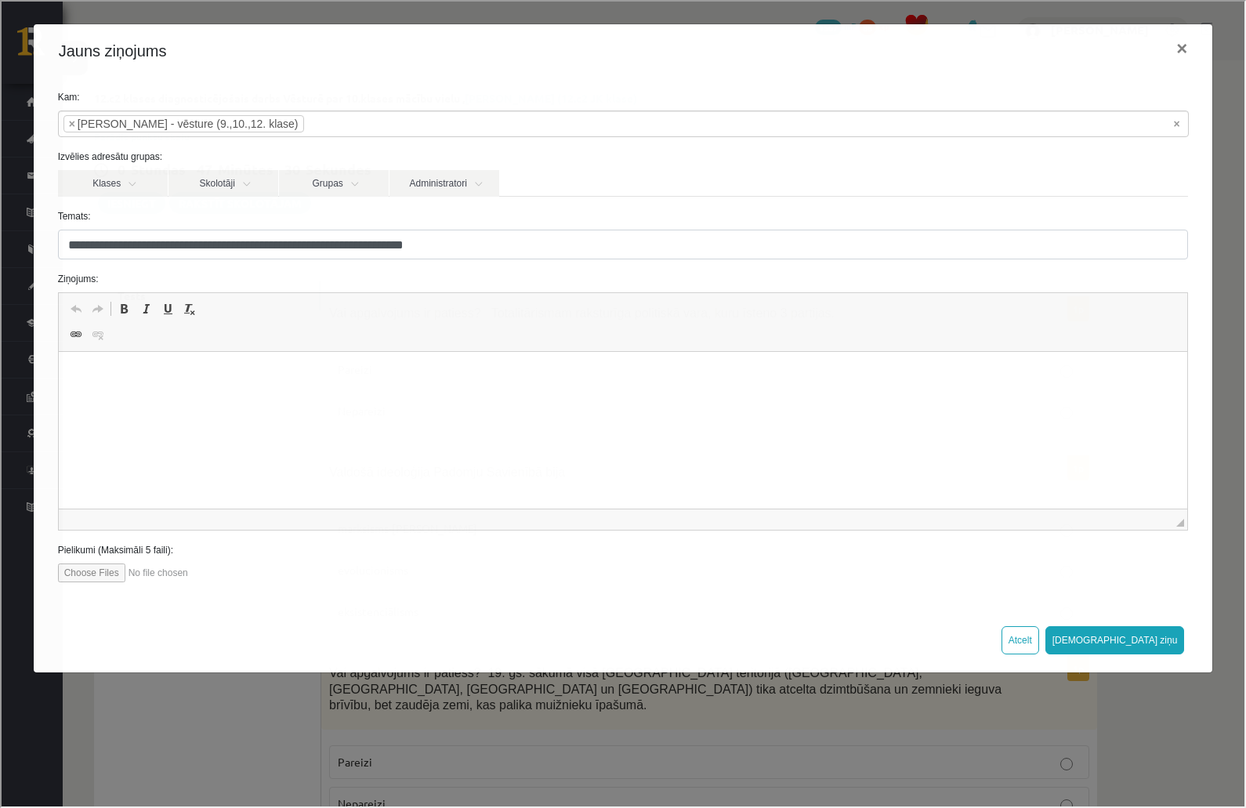
click at [1181, 49] on button "×" at bounding box center [1180, 47] width 36 height 44
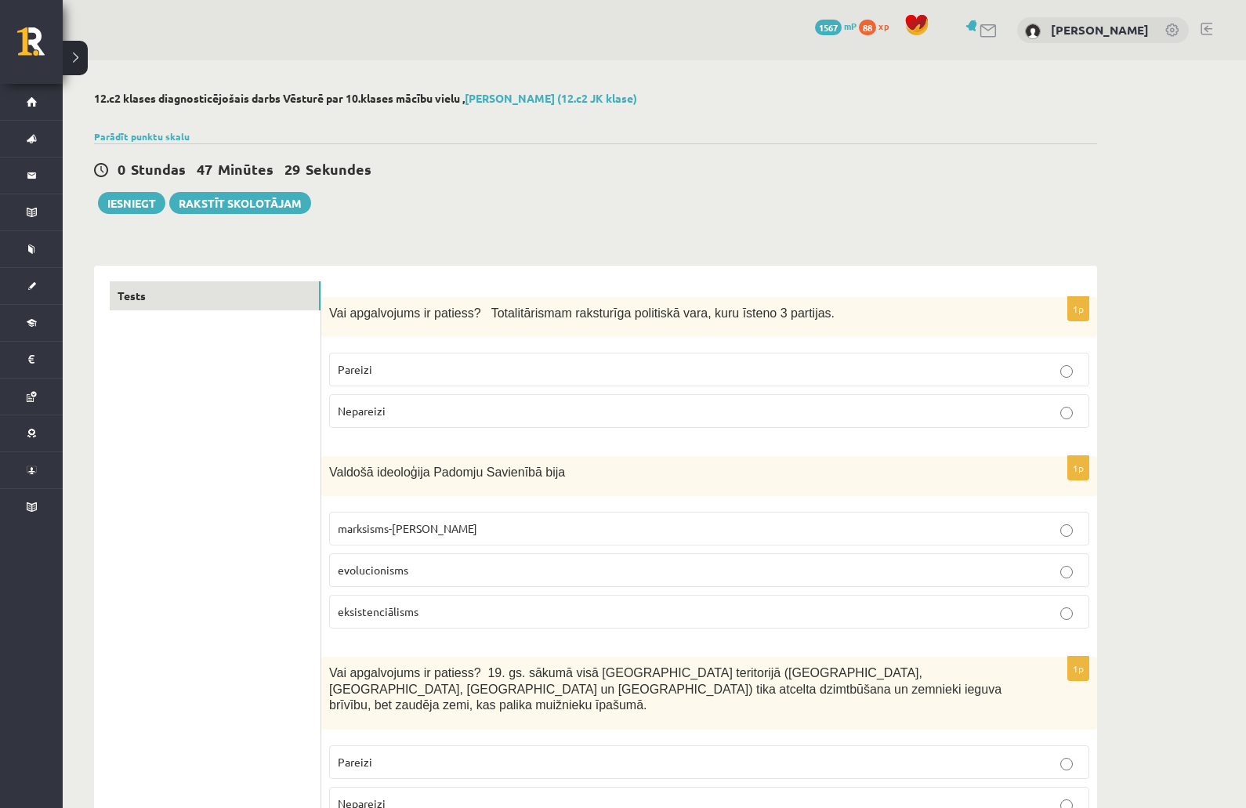
click at [123, 203] on button "Iesniegt" at bounding box center [131, 203] width 67 height 22
click at [163, 302] on link "Tests" at bounding box center [215, 295] width 211 height 29
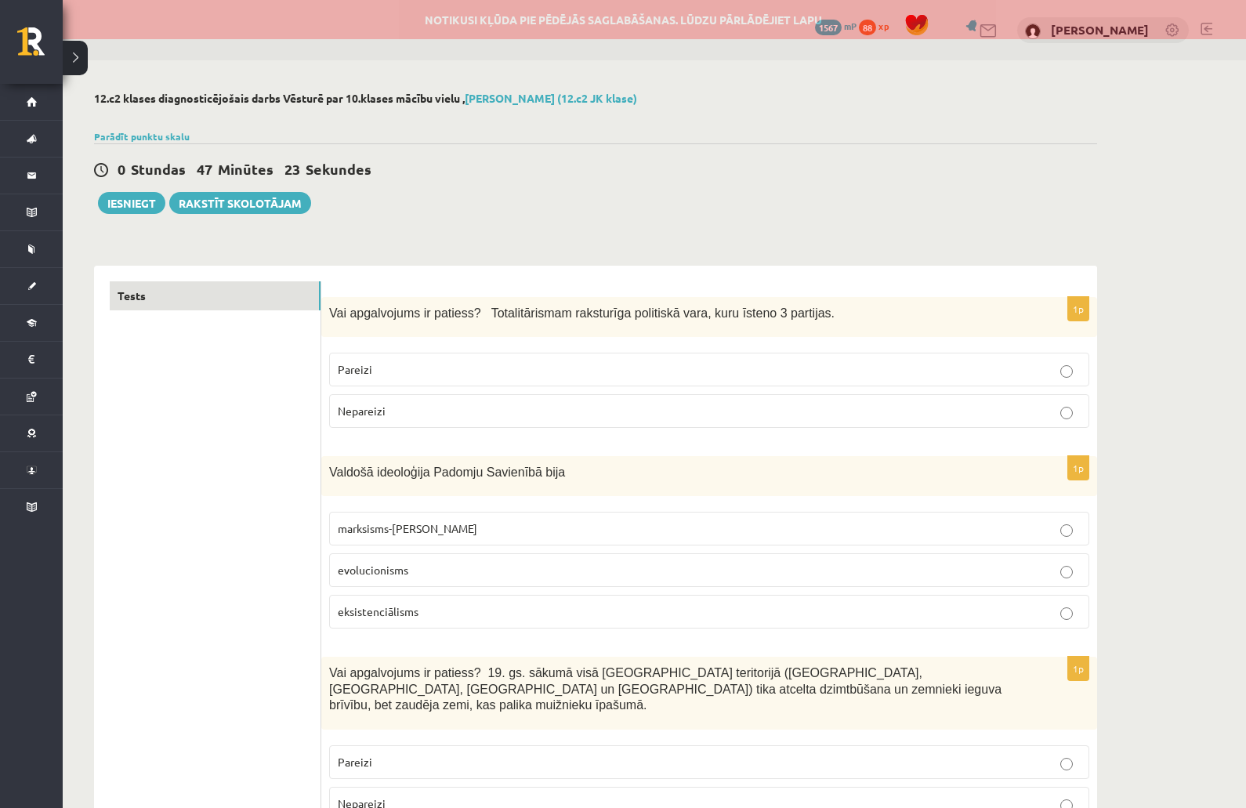
click at [172, 290] on link "Tests" at bounding box center [215, 295] width 211 height 29
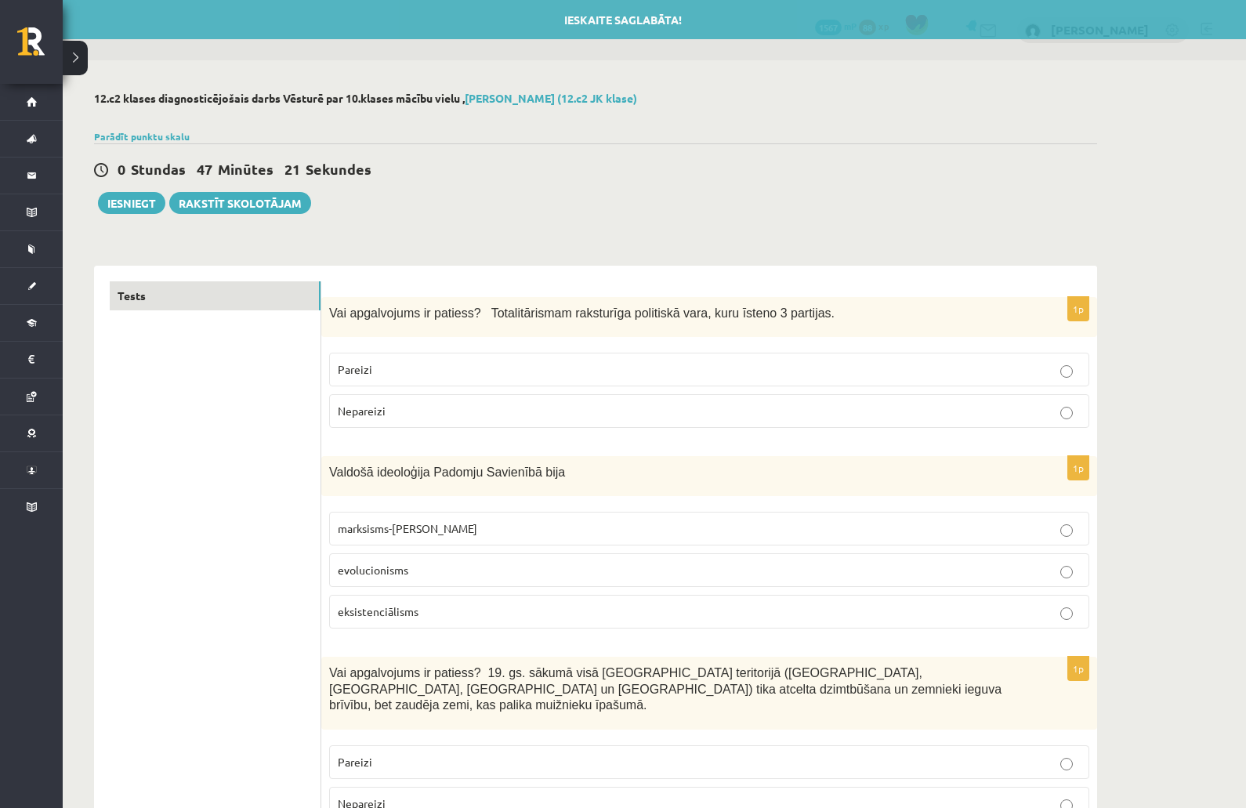
click at [150, 284] on link "Tests" at bounding box center [215, 295] width 211 height 29
click at [160, 293] on link "Tests" at bounding box center [215, 295] width 211 height 29
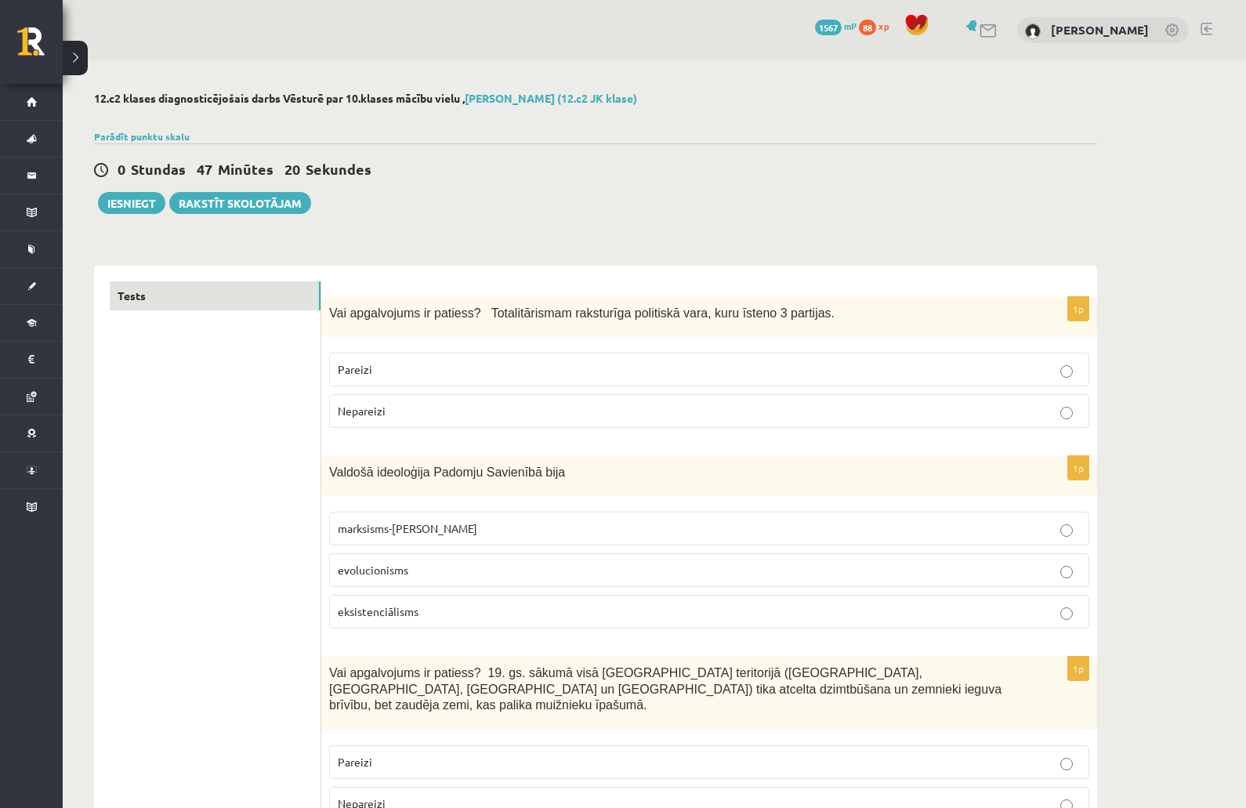
click at [136, 204] on button "Iesniegt" at bounding box center [131, 203] width 67 height 22
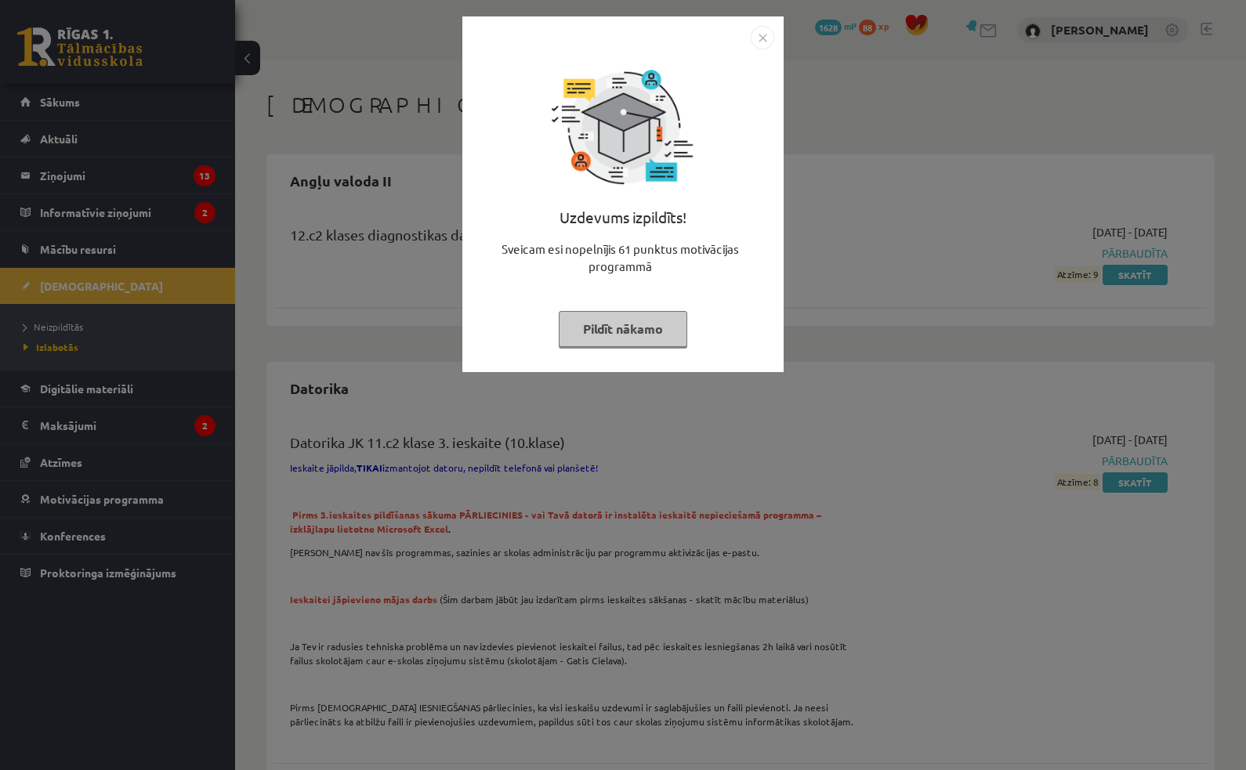
click at [601, 325] on button "Pildīt nākamo" at bounding box center [623, 329] width 128 height 36
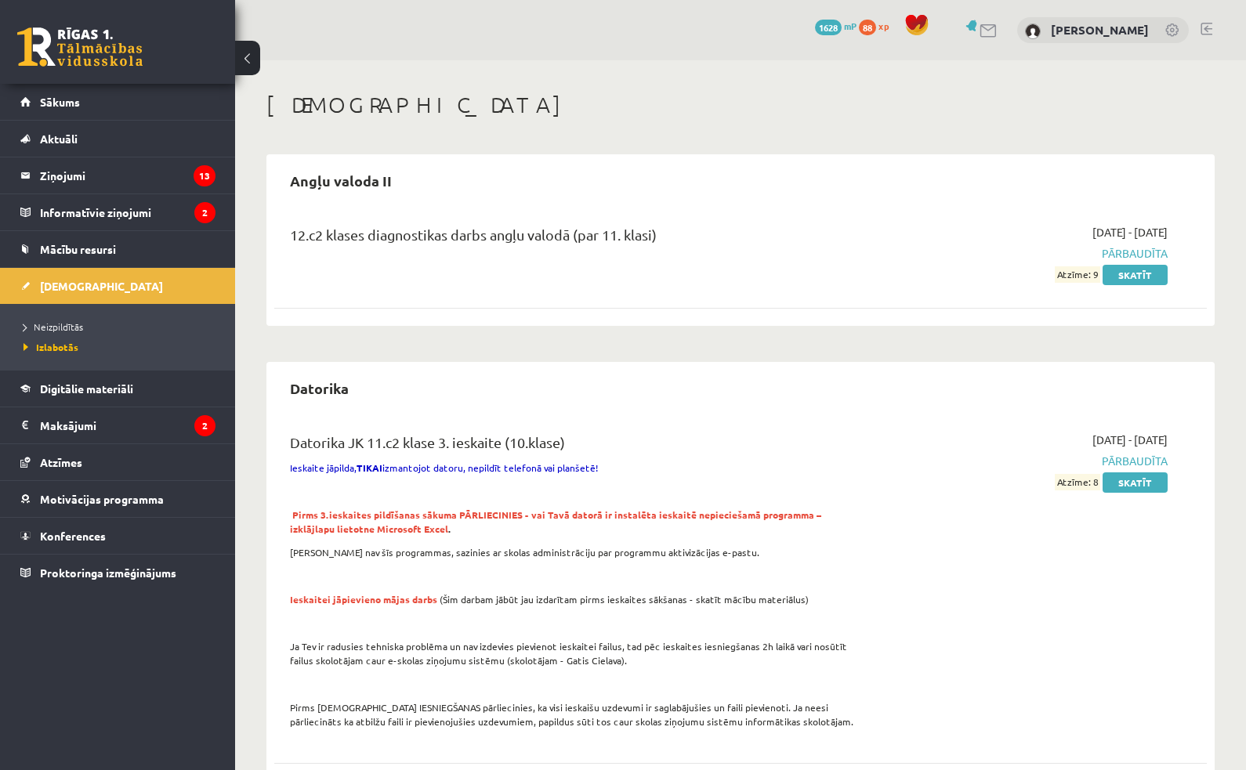
click at [244, 60] on button at bounding box center [247, 58] width 25 height 34
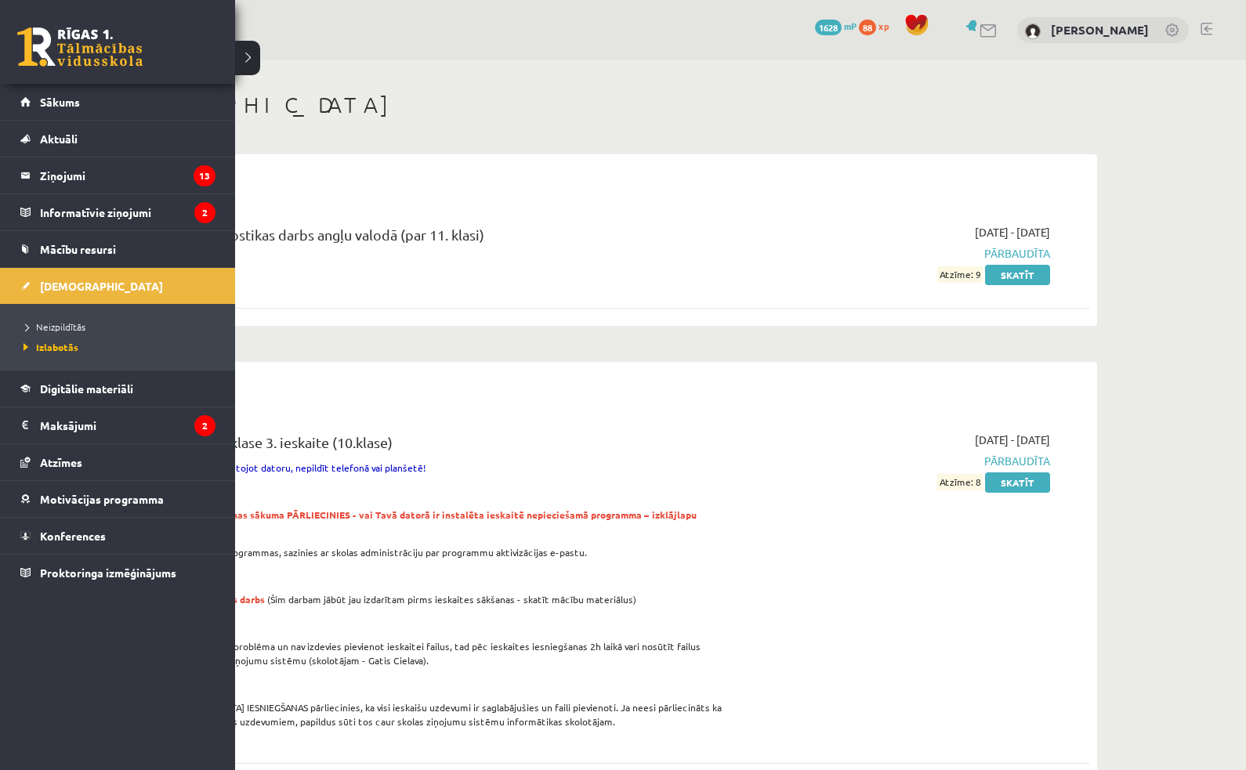
click at [26, 331] on span "Neizpildītās" at bounding box center [53, 326] width 66 height 13
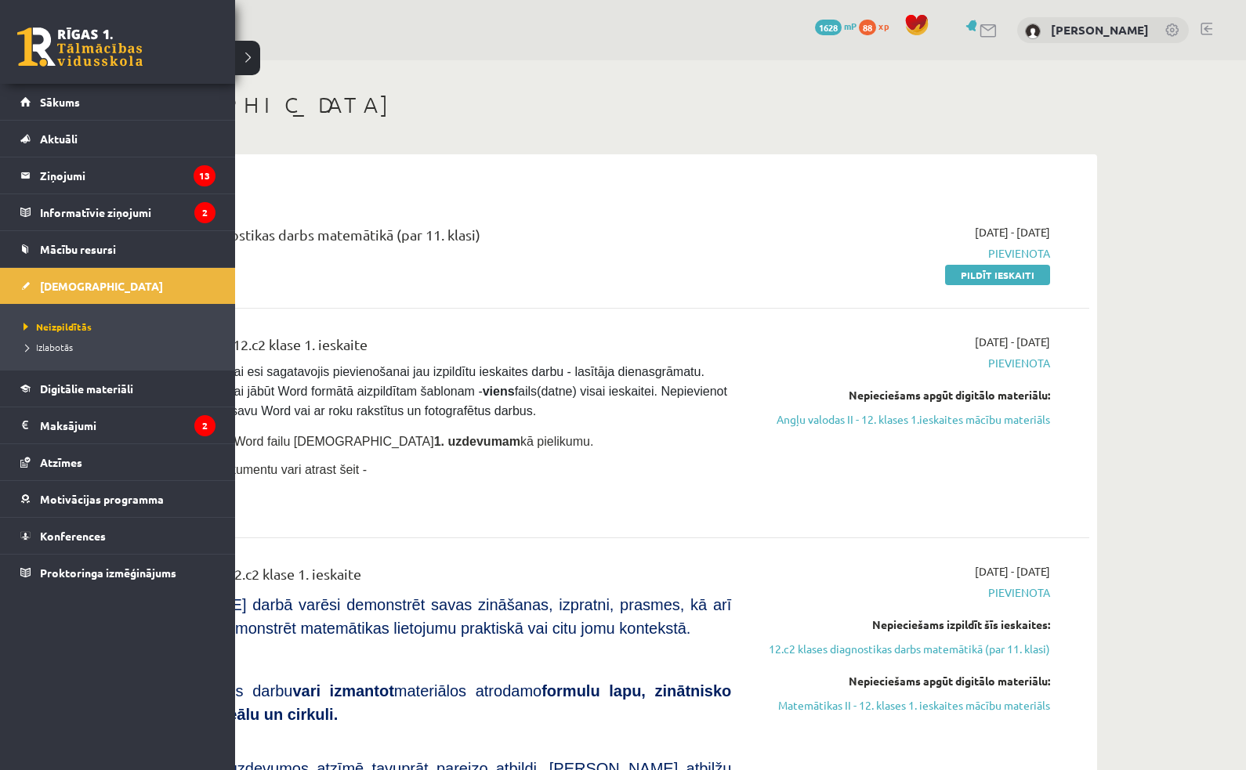
click at [249, 57] on div "0 Dāvanas 1628 mP 88 xp [PERSON_NAME]" at bounding box center [654, 30] width 1183 height 60
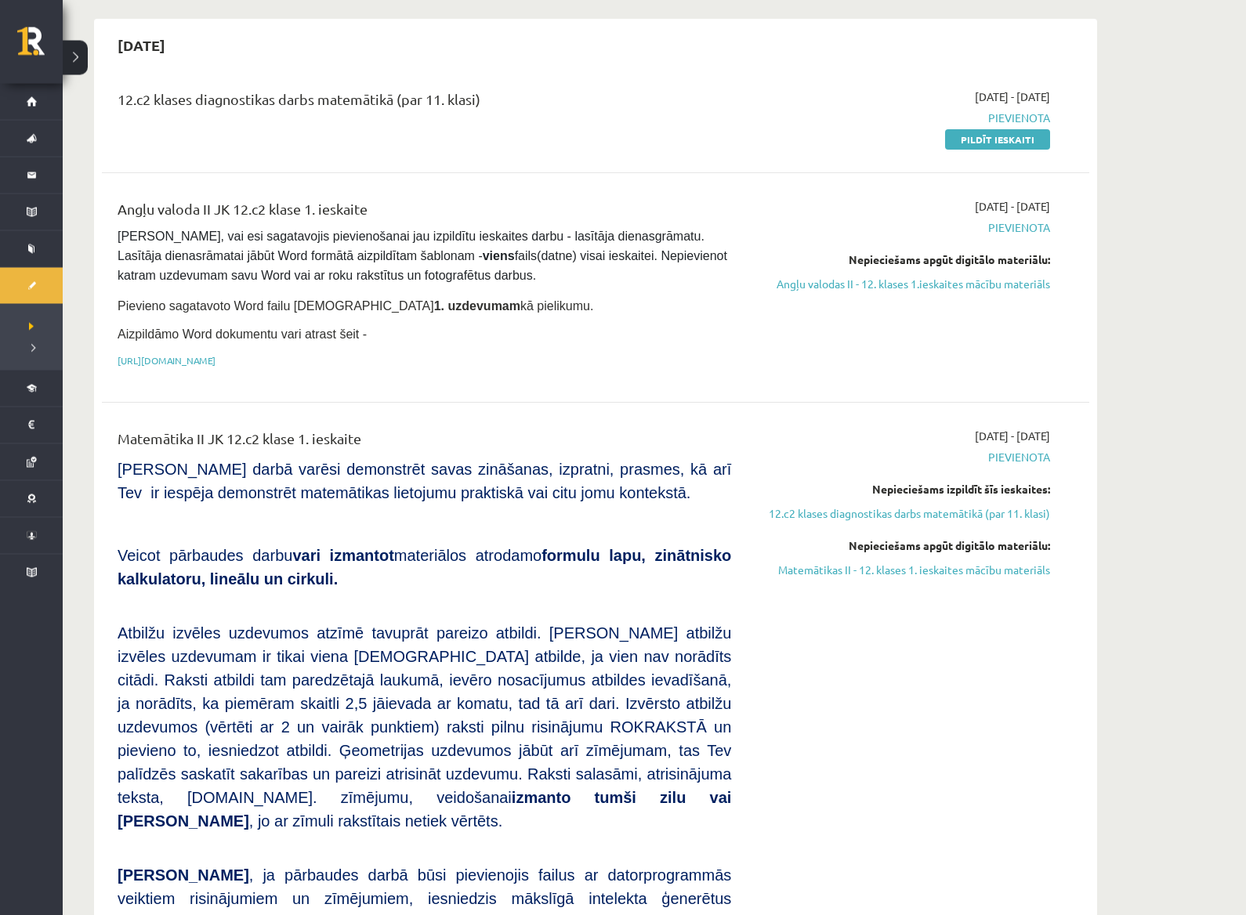
click at [215, 360] on link "[URL][DOMAIN_NAME]" at bounding box center [167, 361] width 98 height 13
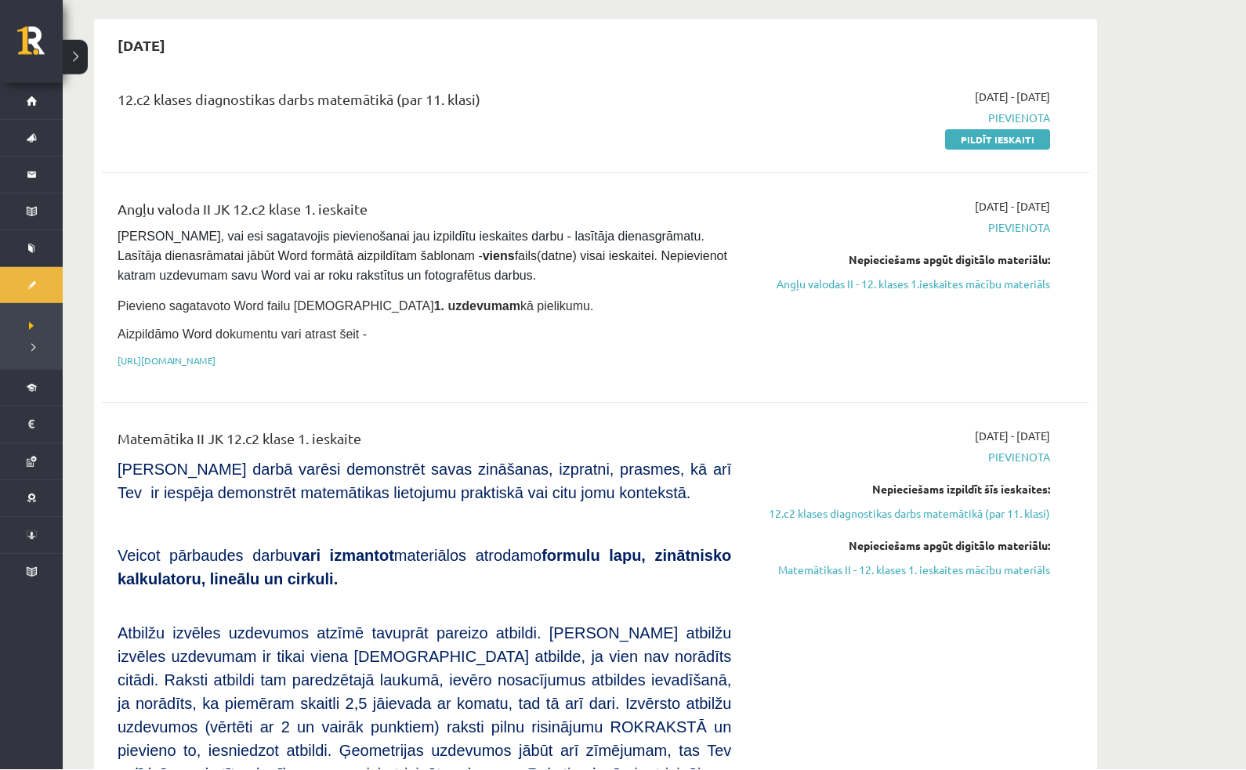
scroll to position [217, 0]
